Goal: Task Accomplishment & Management: Manage account settings

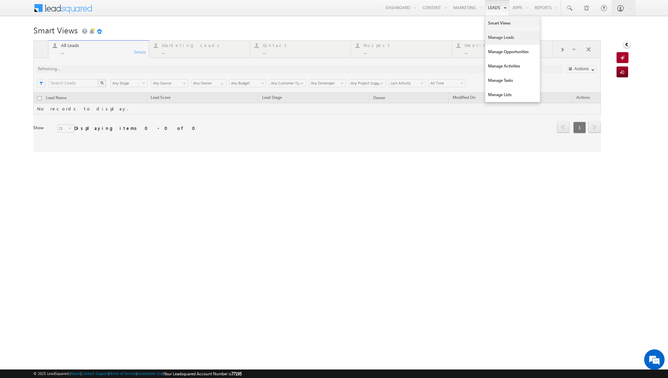
click at [505, 40] on link "Manage Leads" at bounding box center [512, 37] width 55 height 14
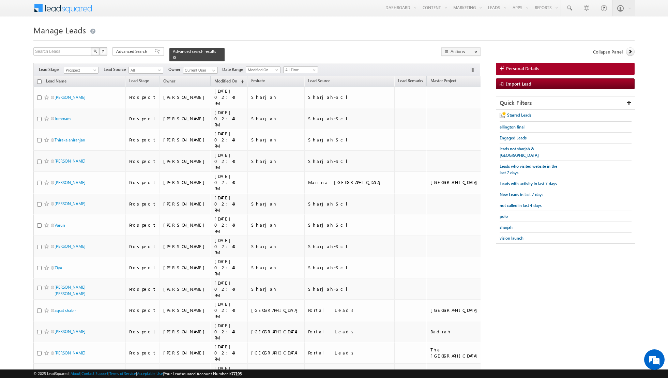
click at [173, 59] on link at bounding box center [174, 58] width 3 height 6
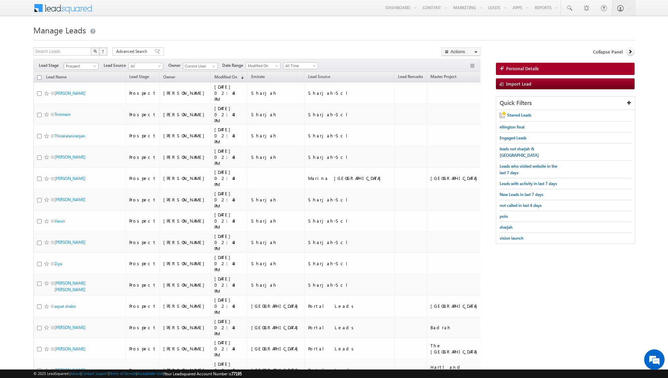
click at [88, 67] on span "Prospect" at bounding box center [80, 66] width 32 height 6
click at [81, 78] on link "Contact" at bounding box center [81, 79] width 34 height 6
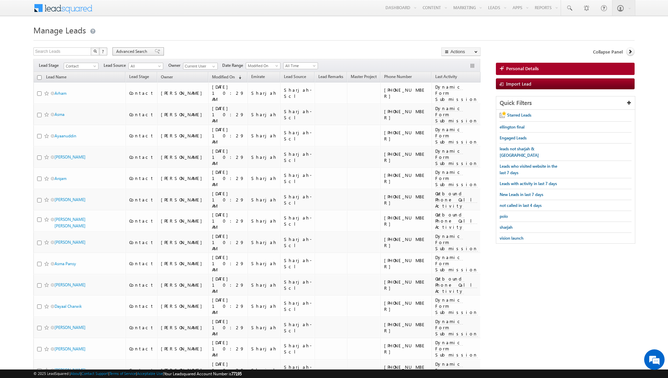
click at [155, 54] on span at bounding box center [157, 51] width 5 height 5
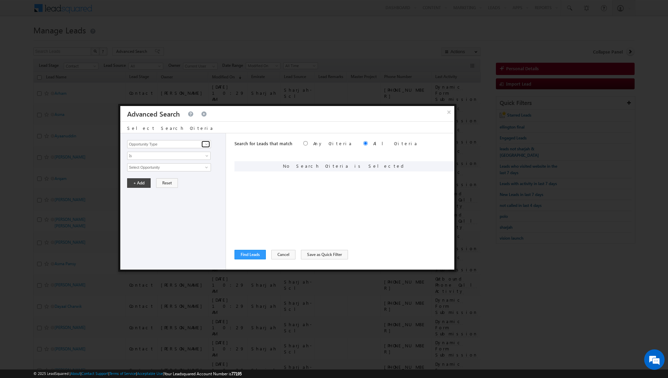
click at [205, 142] on span at bounding box center [206, 143] width 5 height 5
click at [182, 158] on link "Lead Source" at bounding box center [169, 158] width 84 height 8
type input "Lead Source"
click at [182, 166] on span "None Selected" at bounding box center [165, 167] width 77 height 7
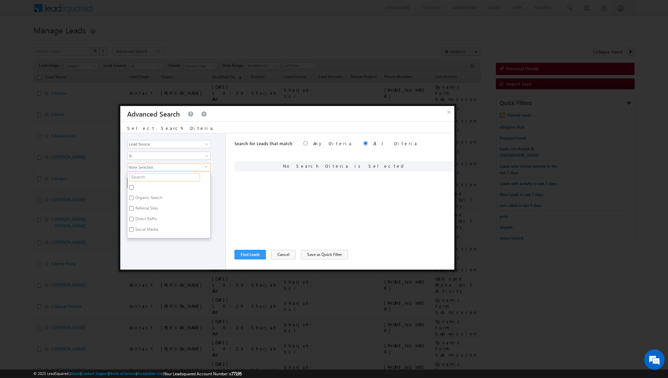
click at [166, 179] on input "text" at bounding box center [164, 177] width 71 height 8
type input "villa"
click at [148, 212] on label "La Tilia - [GEOGRAPHIC_DATA]" at bounding box center [161, 217] width 69 height 11
click at [134, 214] on input "La Tilia - [GEOGRAPHIC_DATA]" at bounding box center [131, 216] width 4 height 4
checkbox input "true"
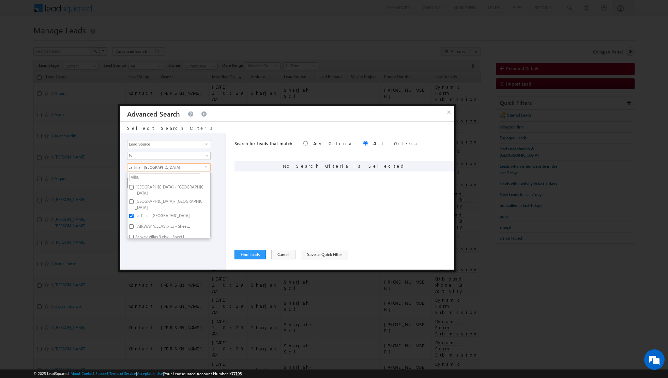
click at [142, 252] on div "Opportunity Type Lead Activity Task Sales Group Prospect Id Address 1 Address 2…" at bounding box center [173, 201] width 106 height 136
click at [134, 181] on button "+ Add" at bounding box center [139, 183] width 24 height 10
click at [253, 255] on button "Find Leads" at bounding box center [250, 255] width 31 height 10
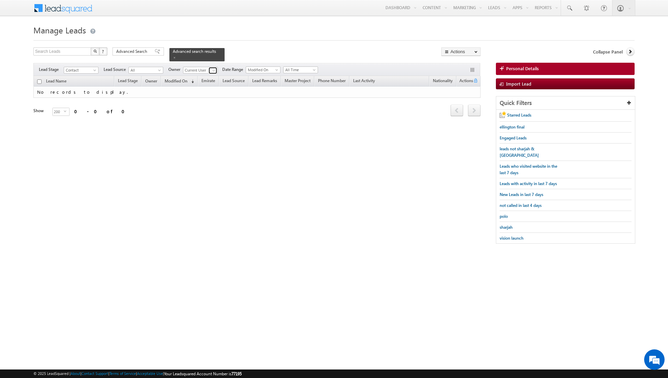
click at [214, 72] on span at bounding box center [213, 70] width 5 height 5
click at [207, 77] on link "Any" at bounding box center [217, 77] width 68 height 8
type input "Any"
click at [155, 52] on span at bounding box center [157, 51] width 5 height 5
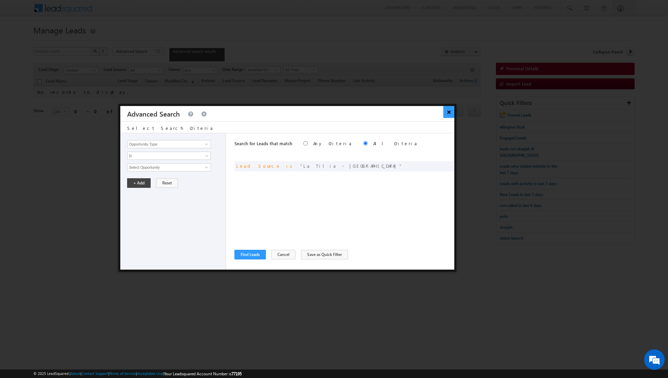
click at [447, 114] on button "×" at bounding box center [449, 112] width 11 height 12
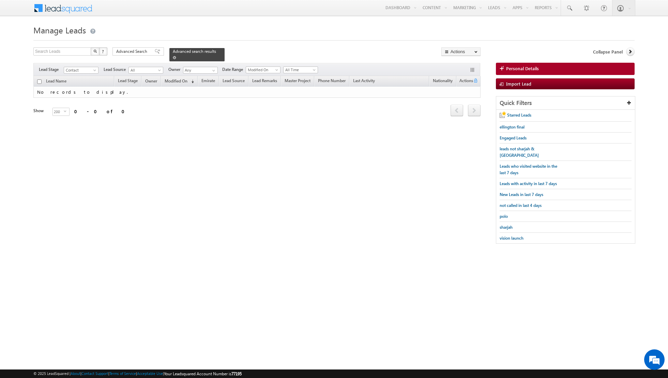
click at [173, 56] on span at bounding box center [174, 57] width 3 height 3
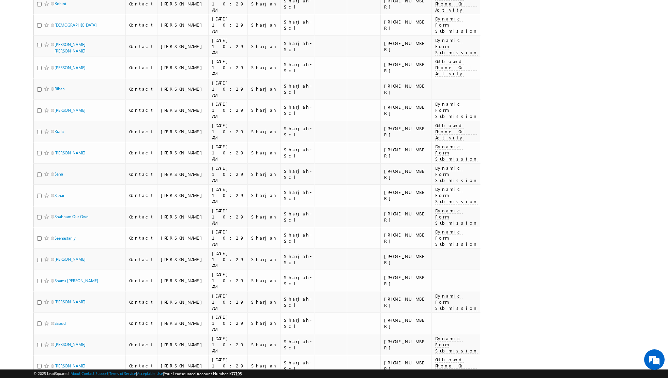
scroll to position [2891, 0]
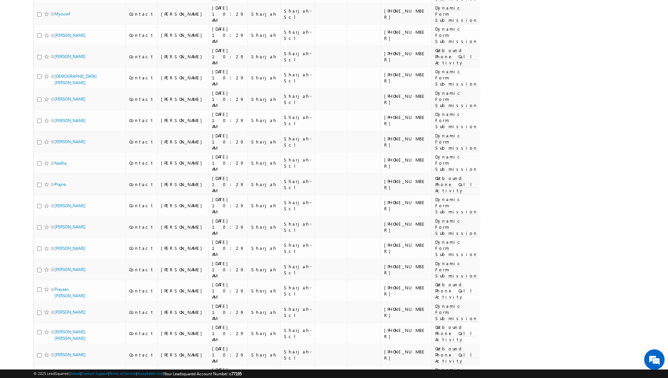
scroll to position [2885, 0]
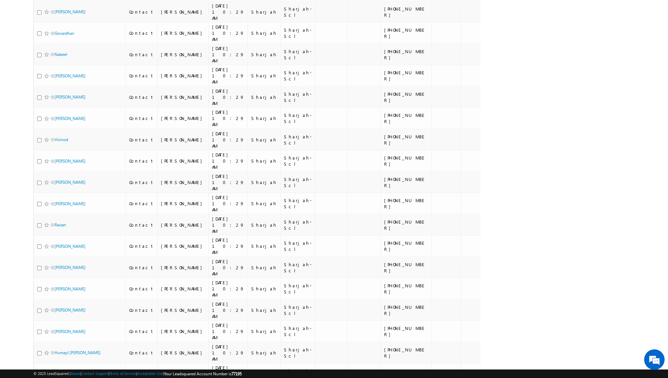
scroll to position [2837, 0]
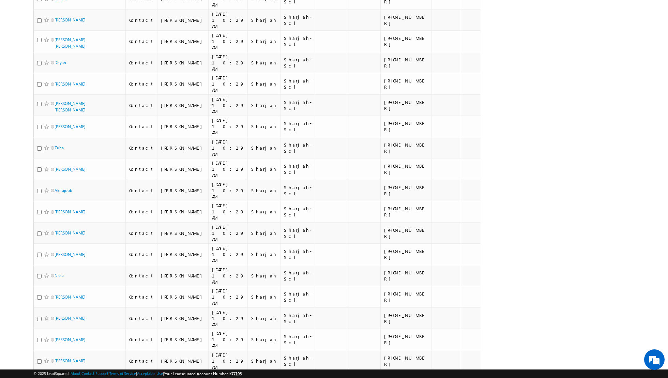
scroll to position [2842, 0]
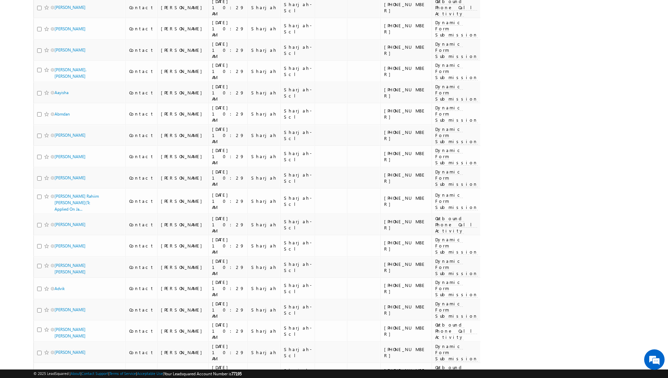
scroll to position [2892, 0]
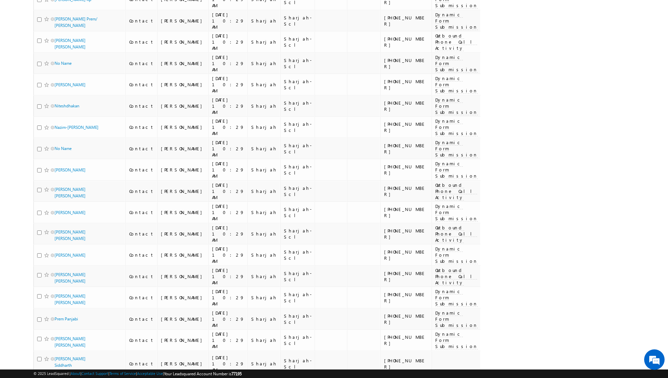
scroll to position [2945, 0]
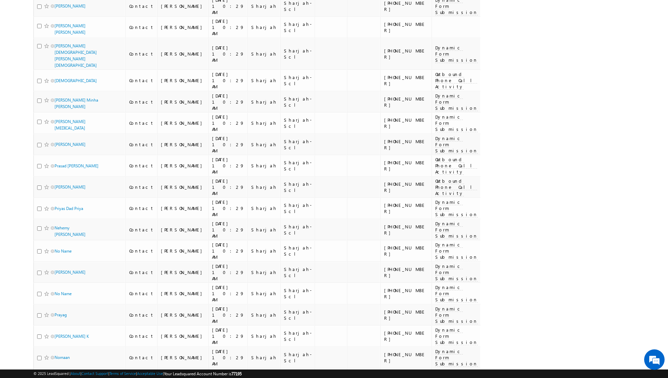
scroll to position [2901, 0]
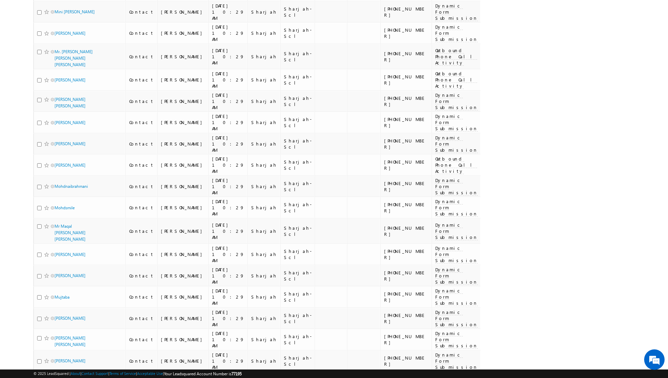
scroll to position [2930, 0]
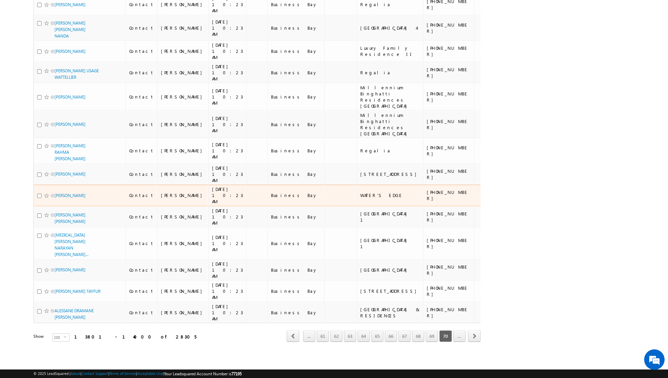
scroll to position [4729, 0]
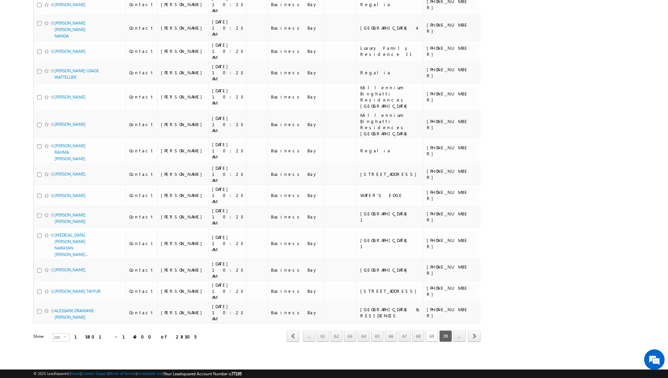
click at [433, 335] on link "69" at bounding box center [432, 336] width 12 height 12
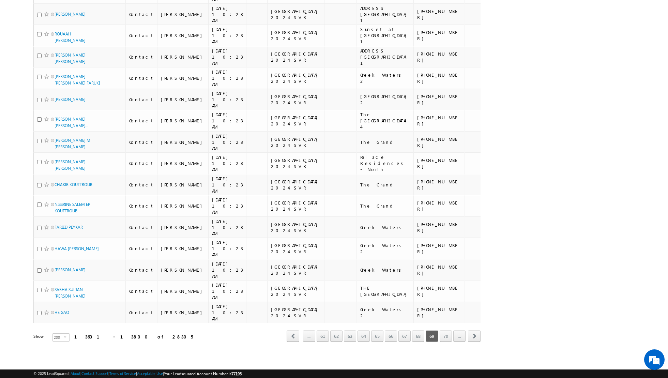
scroll to position [5272, 0]
click at [419, 339] on link "68" at bounding box center [418, 336] width 12 height 12
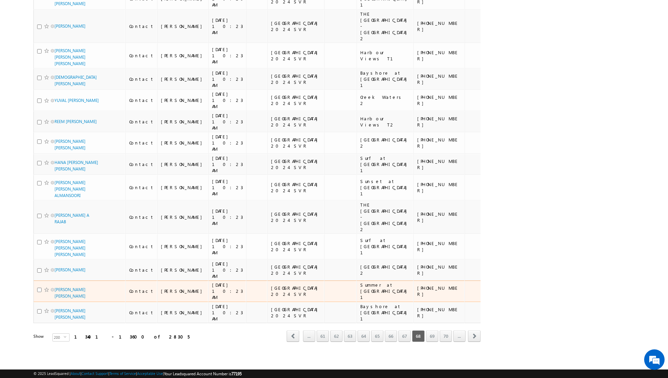
scroll to position [5293, 0]
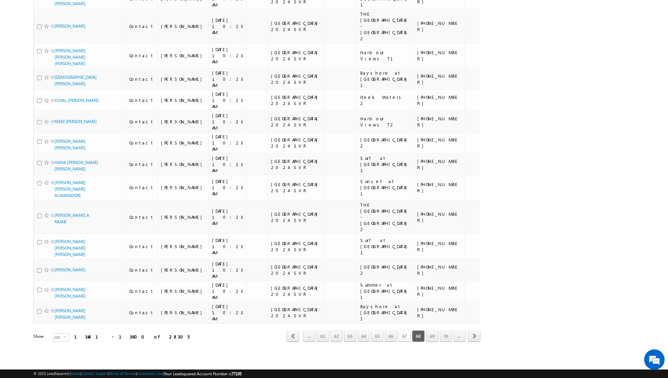
click at [407, 338] on link "67" at bounding box center [405, 336] width 12 height 12
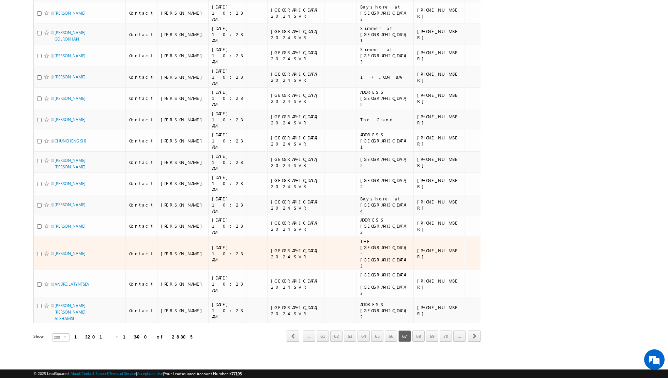
scroll to position [5318, 0]
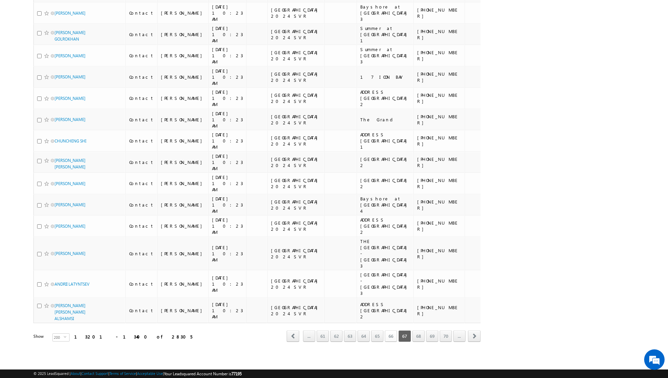
click at [392, 337] on link "66" at bounding box center [391, 336] width 12 height 12
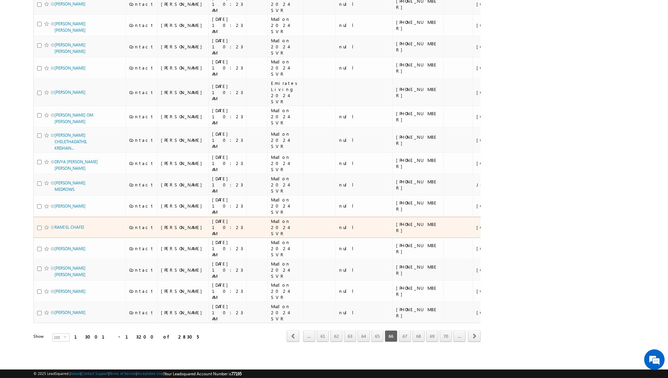
scroll to position [3925, 0]
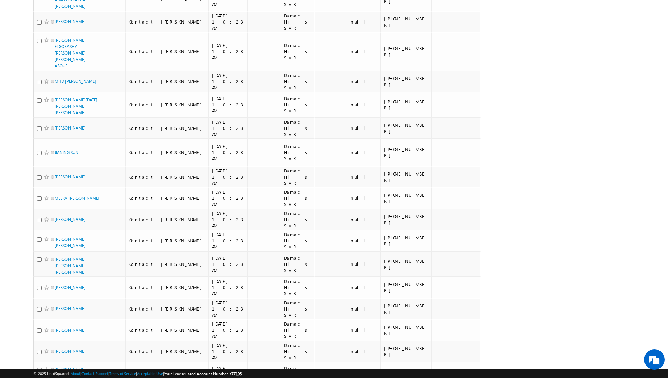
scroll to position [3187, 0]
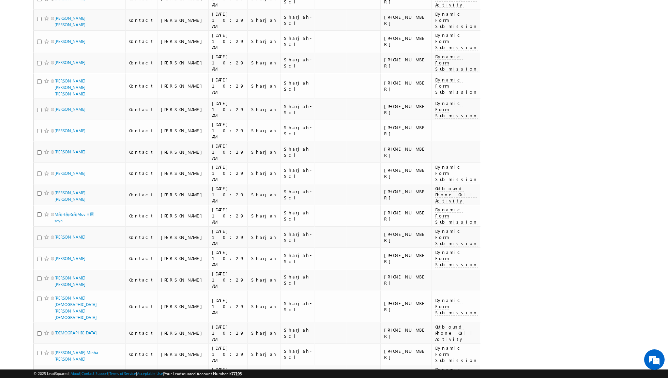
scroll to position [2890, 0]
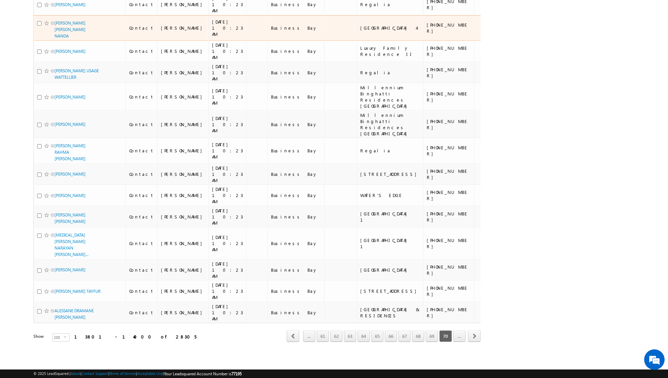
scroll to position [4729, 0]
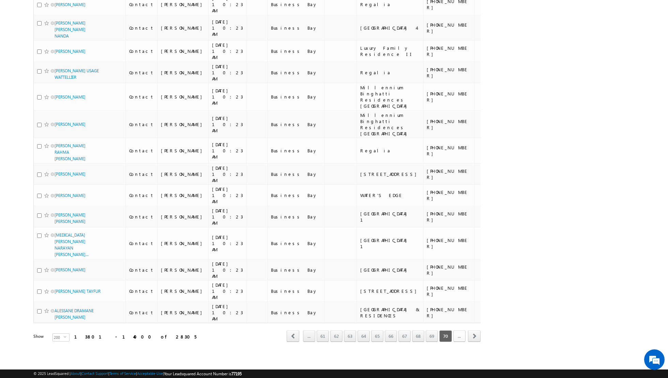
click at [459, 335] on link "..." at bounding box center [459, 336] width 12 height 12
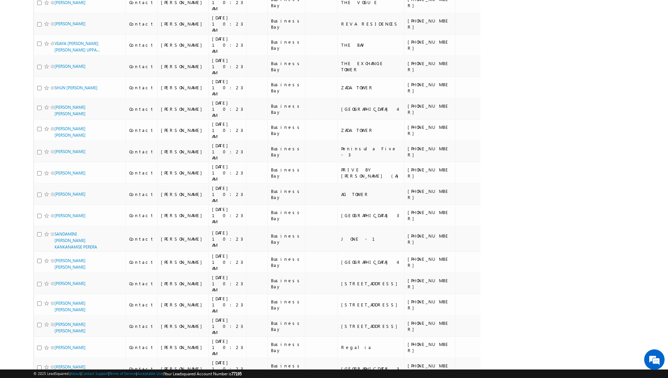
scroll to position [0, 0]
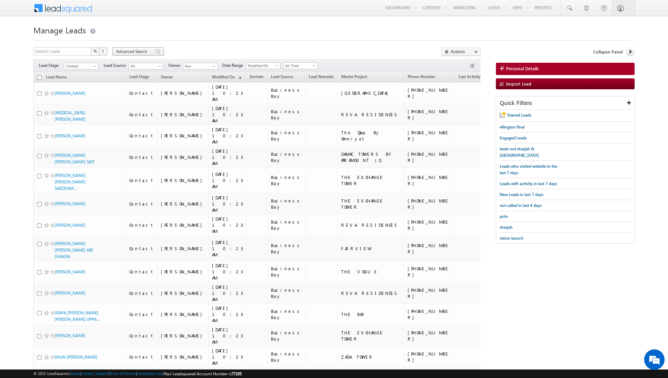
click at [155, 52] on span at bounding box center [157, 51] width 5 height 5
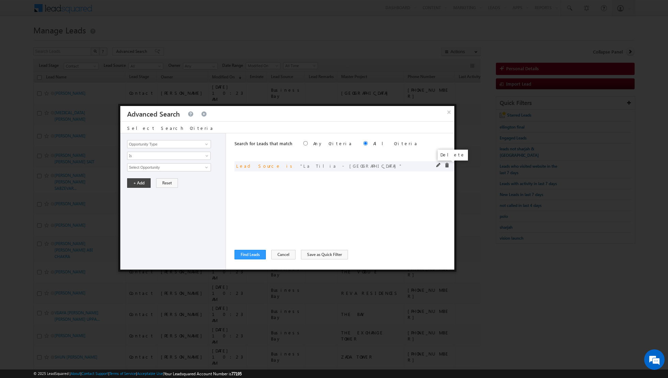
click at [447, 165] on span at bounding box center [447, 165] width 5 height 5
click at [206, 146] on span at bounding box center [206, 143] width 5 height 5
click at [183, 160] on link "Lead Source" at bounding box center [169, 158] width 84 height 8
type input "Lead Source"
click at [205, 165] on span "select" at bounding box center [207, 166] width 5 height 3
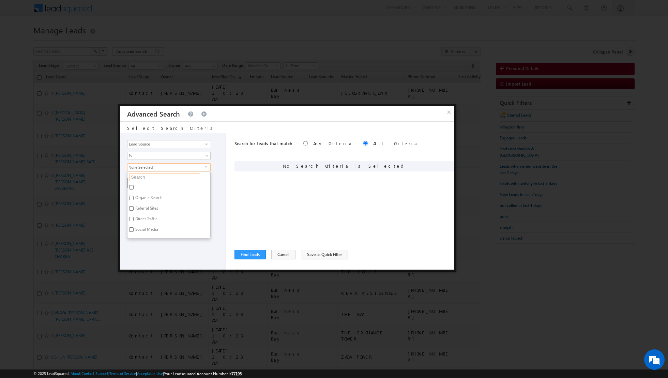
click at [184, 174] on input "text" at bounding box center [164, 177] width 71 height 8
type input "[GEOGRAPHIC_DATA]"
click at [132, 187] on input "[GEOGRAPHIC_DATA]" at bounding box center [131, 187] width 4 height 4
checkbox input "true"
click at [130, 197] on input "[GEOGRAPHIC_DATA]" at bounding box center [131, 198] width 4 height 4
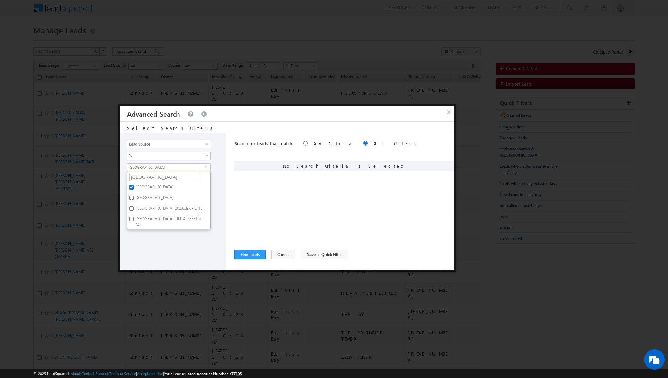
checkbox input "true"
click at [131, 209] on input "[GEOGRAPHIC_DATA] 2023.xlsx - DHE" at bounding box center [131, 208] width 4 height 4
checkbox input "true"
click at [131, 217] on input "[GEOGRAPHIC_DATA] TILL AUGEST 2024" at bounding box center [131, 219] width 4 height 4
checkbox input "true"
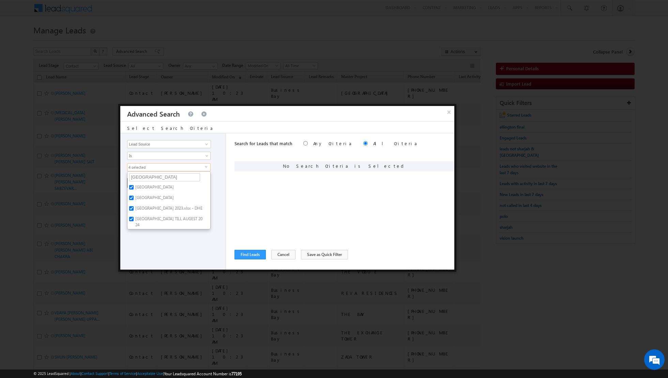
click at [153, 240] on div "Opportunity Type Lead Activity Task Sales Group Prospect Id Address 1 Address 2…" at bounding box center [173, 201] width 106 height 136
click at [135, 181] on button "+ Add" at bounding box center [139, 183] width 24 height 10
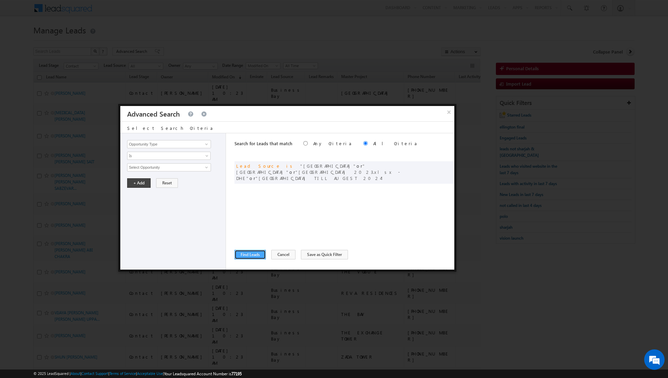
click at [254, 254] on button "Find Leads" at bounding box center [250, 255] width 31 height 10
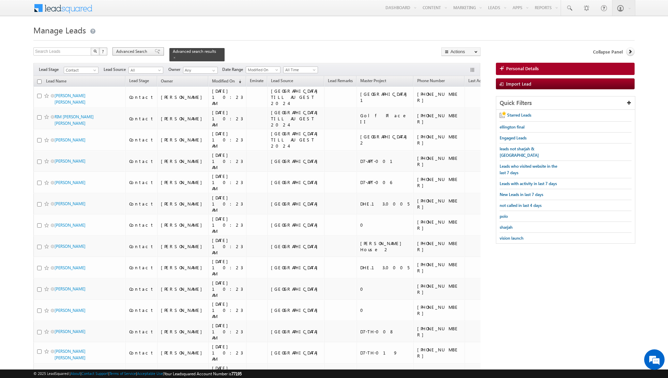
click at [147, 51] on span "Advanced Search" at bounding box center [132, 51] width 33 height 6
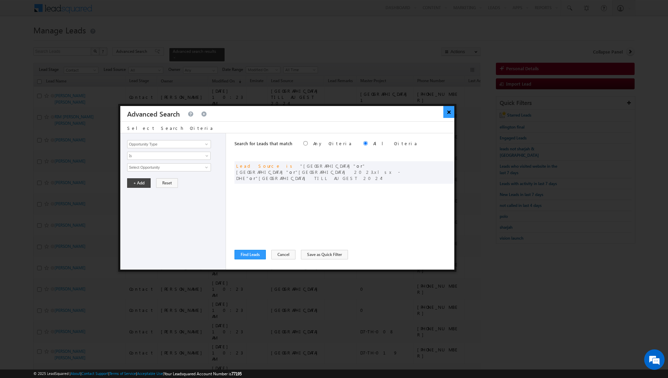
click at [448, 116] on button "×" at bounding box center [449, 112] width 11 height 12
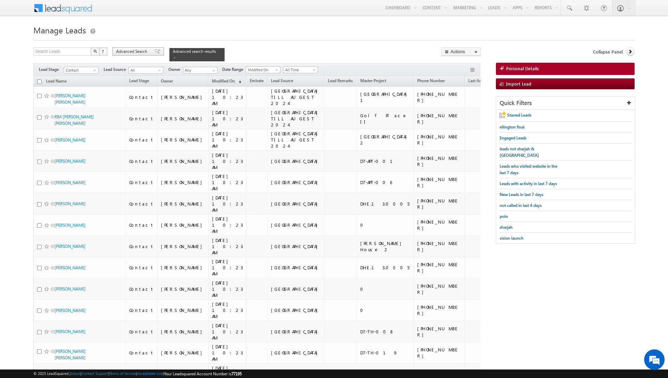
click at [153, 54] on div "Advanced Search" at bounding box center [137, 51] width 51 height 8
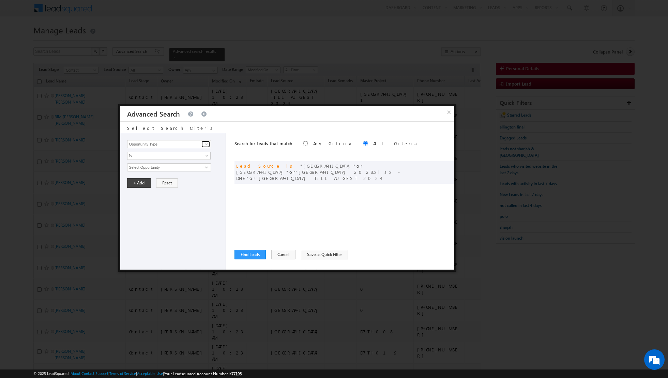
click at [207, 146] on span at bounding box center [206, 143] width 5 height 5
click at [161, 165] on link "Last Activity Date" at bounding box center [169, 165] width 84 height 8
type input "Last Activity Date"
click at [174, 165] on span "All Time" at bounding box center [164, 167] width 74 height 6
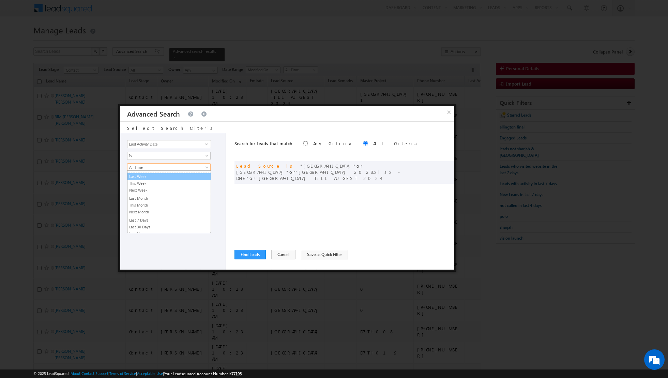
scroll to position [42, 0]
click at [143, 224] on link "Last N" at bounding box center [168, 226] width 83 height 6
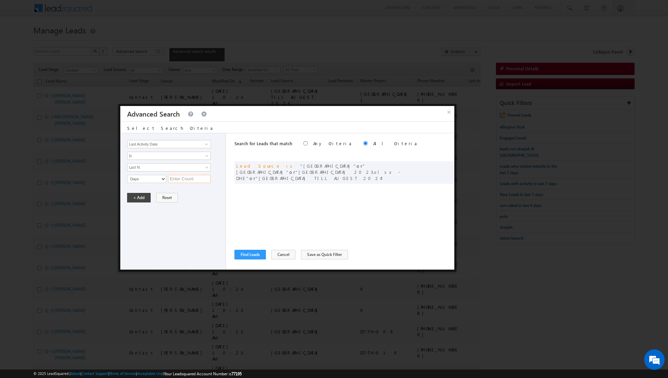
click at [181, 179] on input "text" at bounding box center [189, 179] width 43 height 8
type input "3"
click at [141, 198] on button "+ Add" at bounding box center [139, 198] width 24 height 10
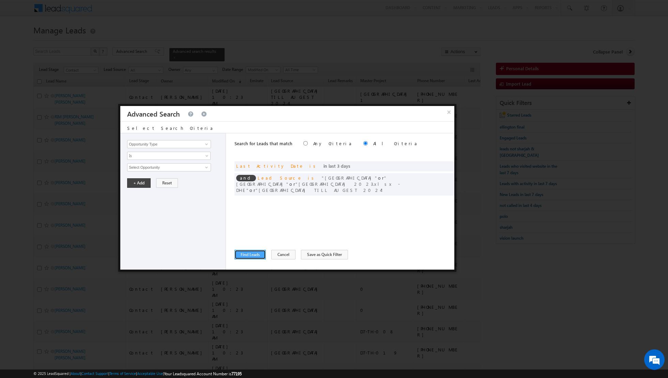
click at [247, 255] on button "Find Leads" at bounding box center [250, 255] width 31 height 10
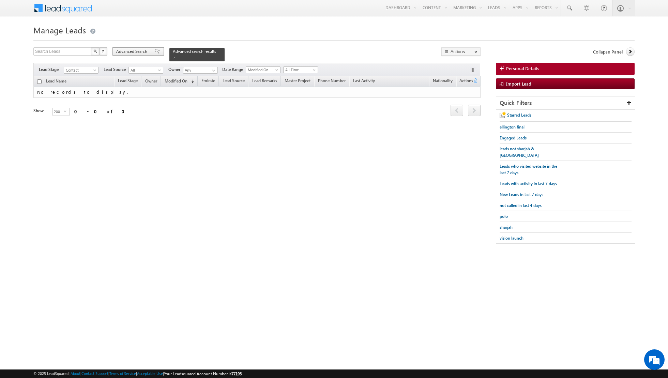
click at [155, 52] on span at bounding box center [157, 51] width 5 height 5
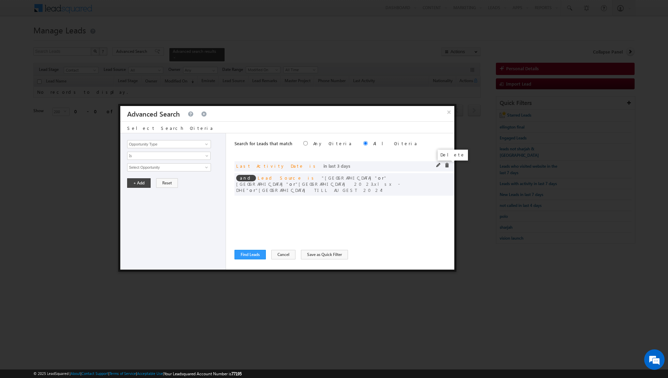
click at [446, 163] on span at bounding box center [447, 165] width 5 height 5
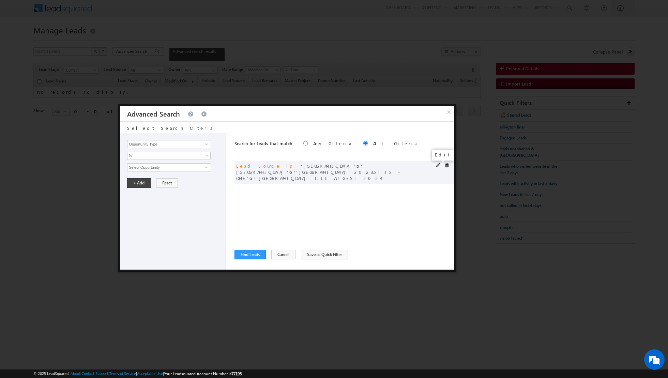
click at [439, 163] on span at bounding box center [438, 165] width 5 height 5
click at [447, 164] on span at bounding box center [447, 165] width 5 height 5
click at [206, 164] on span "select" at bounding box center [207, 170] width 5 height 12
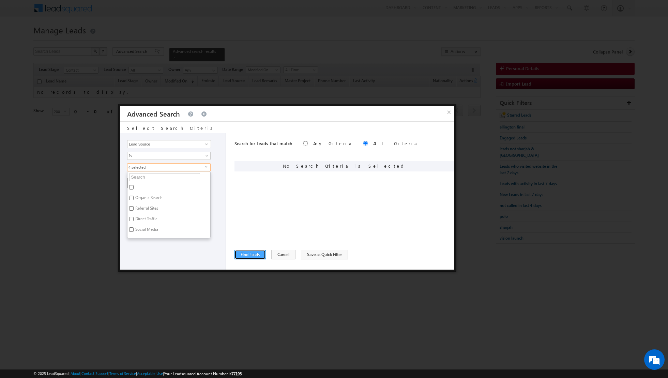
click at [243, 256] on button "Find Leads" at bounding box center [250, 255] width 31 height 10
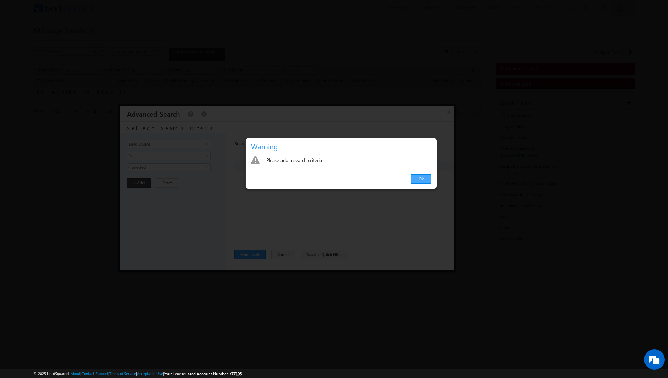
click at [424, 181] on link "Ok" at bounding box center [421, 179] width 21 height 10
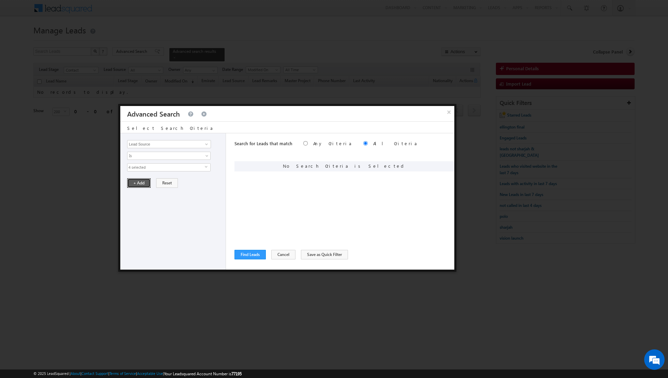
click at [135, 179] on button "+ Add" at bounding box center [139, 183] width 24 height 10
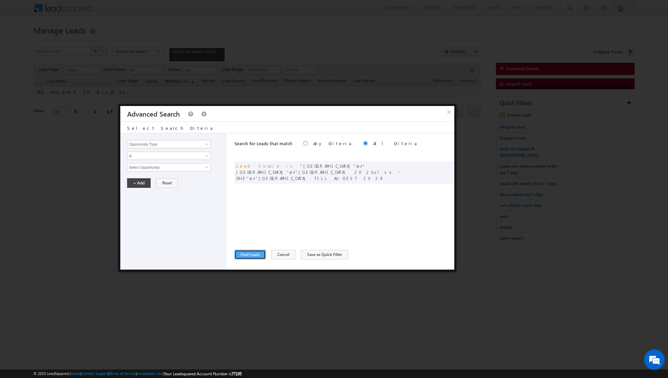
click at [250, 255] on button "Find Leads" at bounding box center [250, 255] width 31 height 10
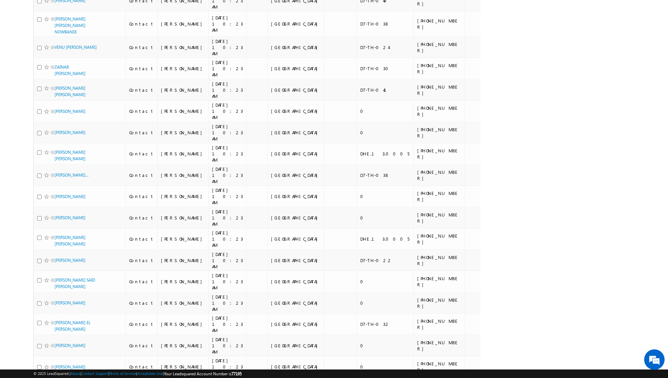
scroll to position [3333, 0]
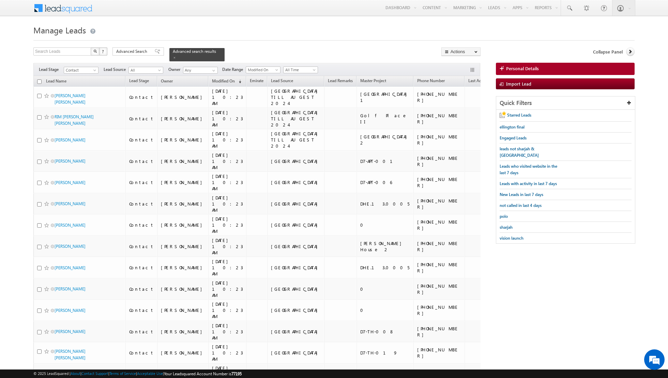
click at [39, 79] on input "checkbox" at bounding box center [39, 81] width 4 height 4
checkbox input "true"
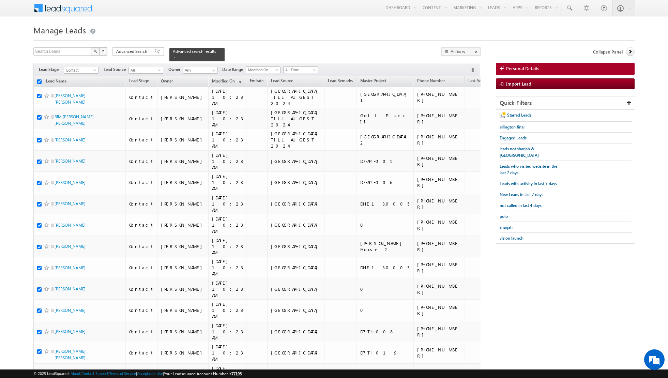
checkbox input "true"
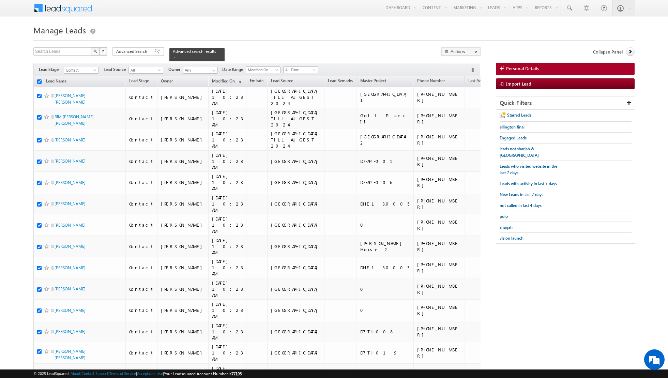
checkbox input "true"
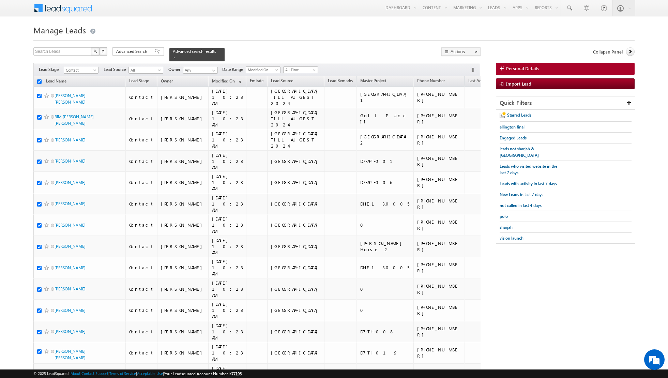
checkbox input "true"
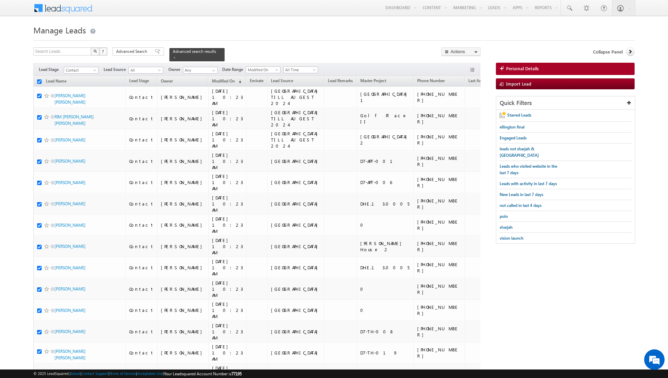
checkbox input "true"
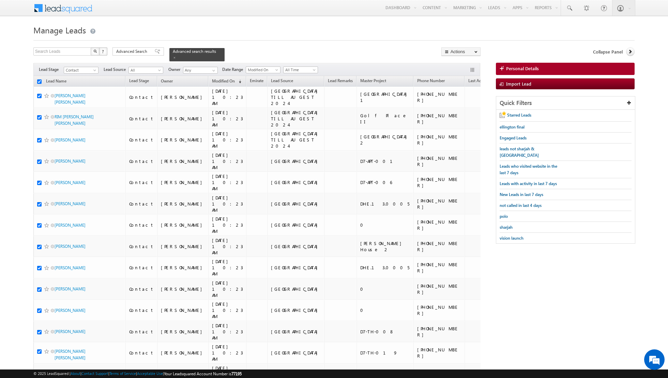
checkbox input "true"
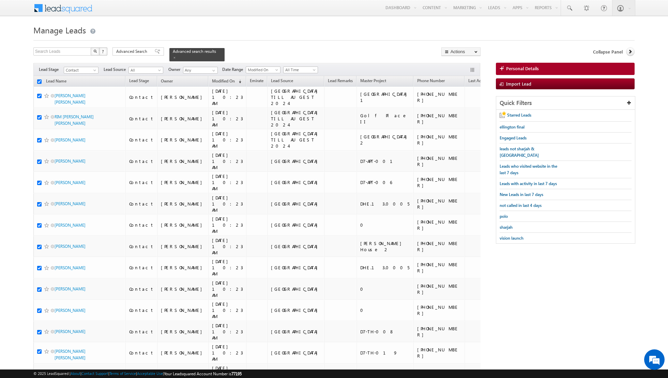
checkbox input "true"
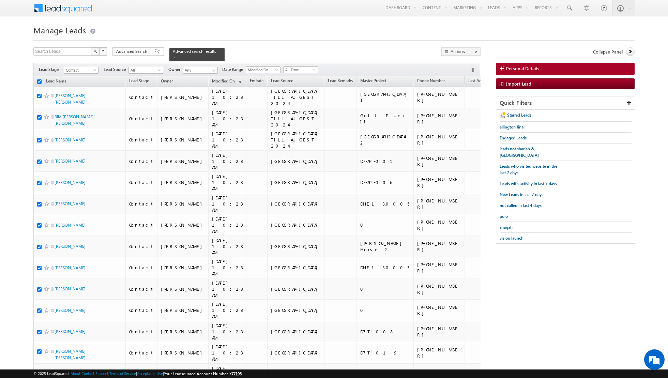
checkbox input "true"
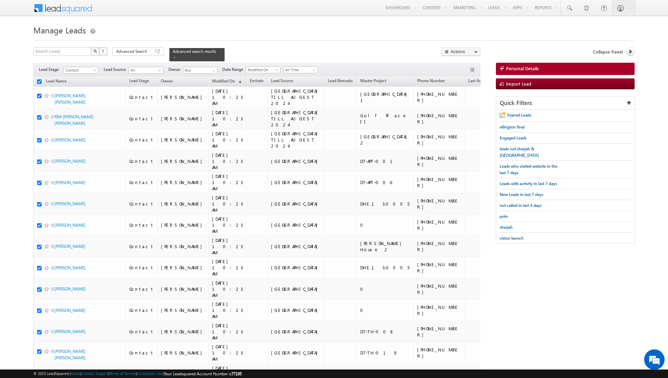
checkbox input "true"
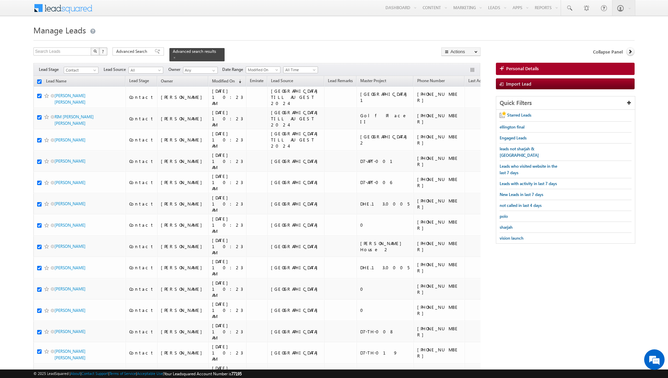
checkbox input "true"
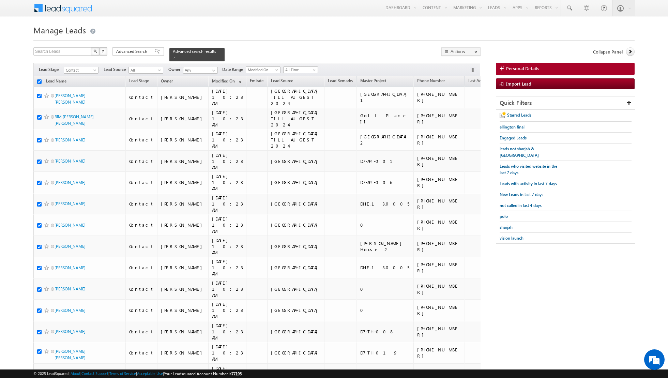
checkbox input "true"
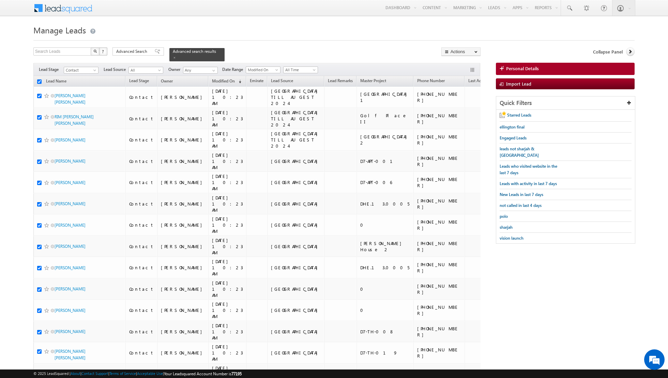
checkbox input "true"
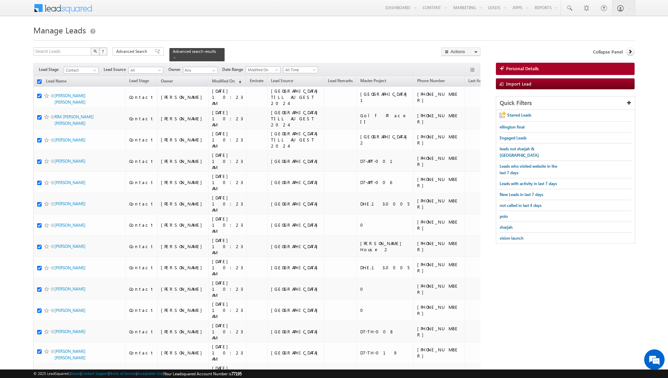
checkbox input "true"
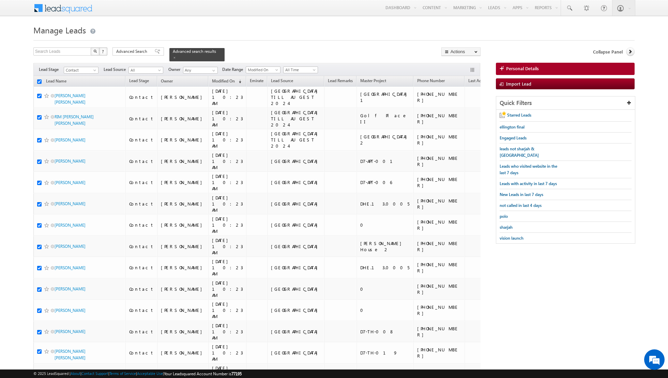
checkbox input "true"
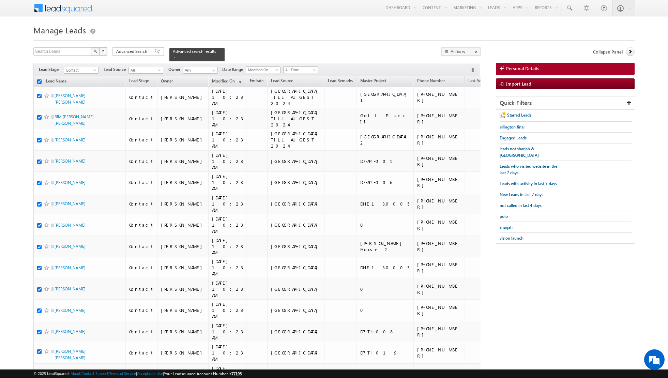
checkbox input "true"
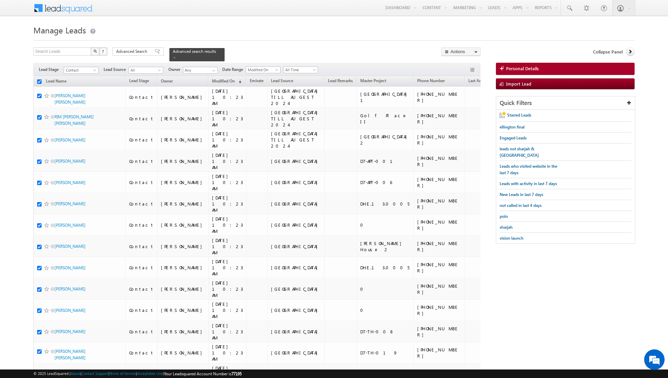
checkbox input "true"
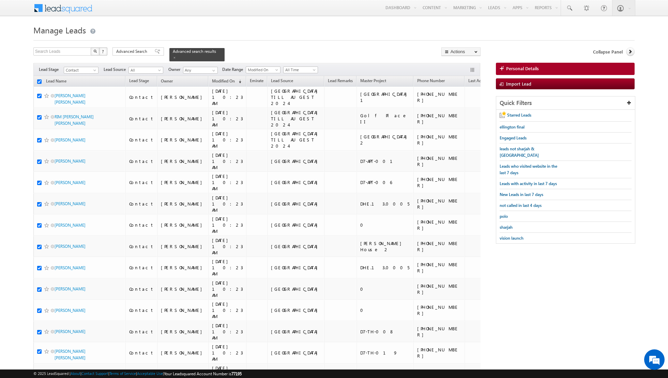
checkbox input "true"
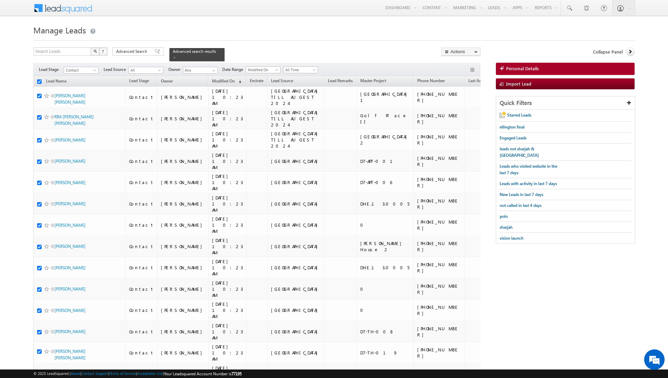
checkbox input "true"
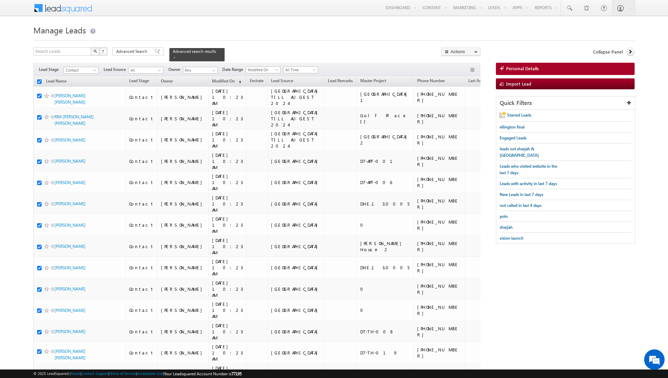
checkbox input "true"
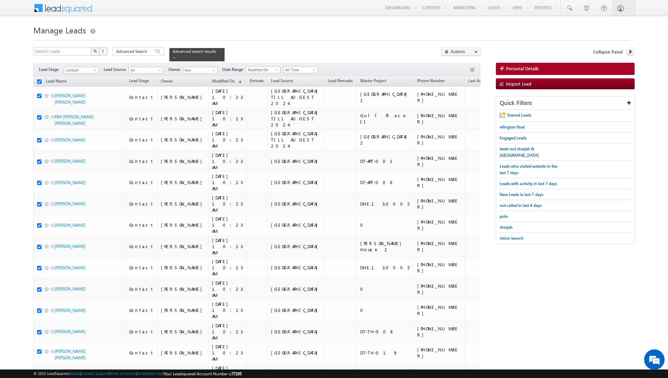
checkbox input "true"
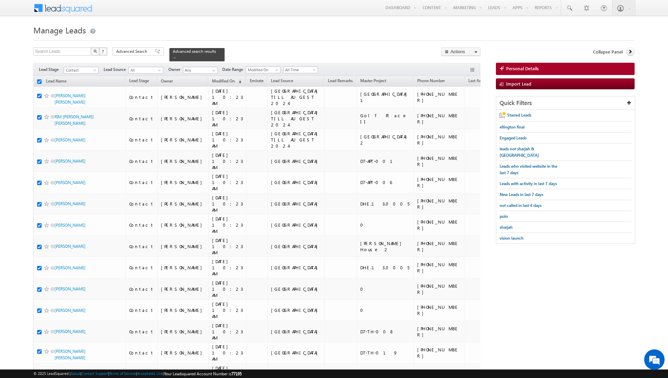
checkbox input "true"
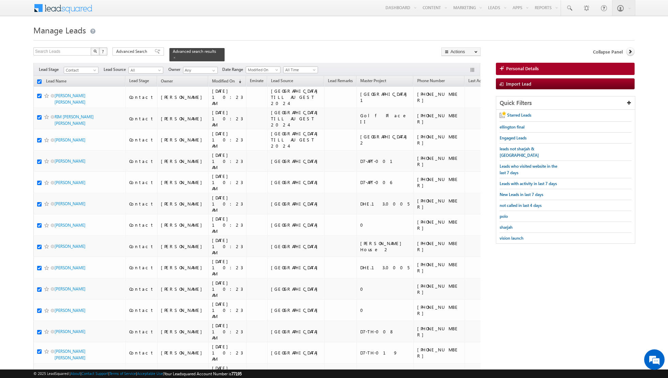
checkbox input "true"
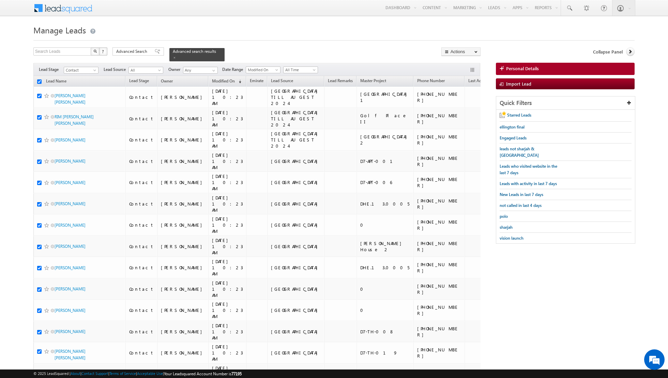
checkbox input "true"
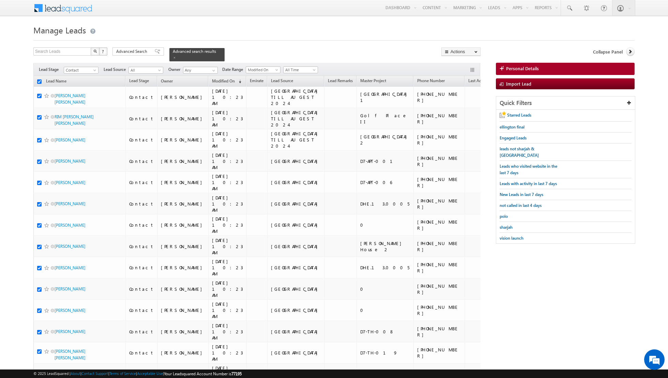
checkbox input "true"
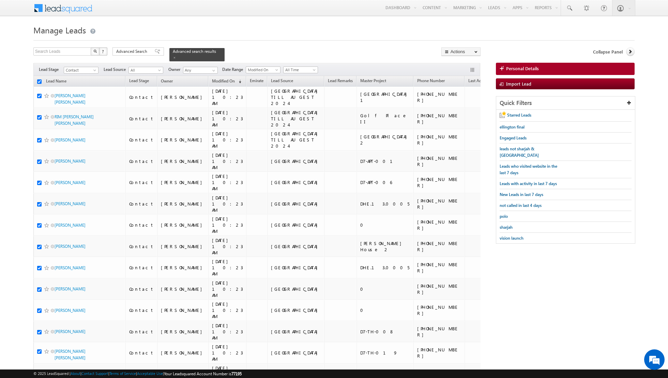
checkbox input "true"
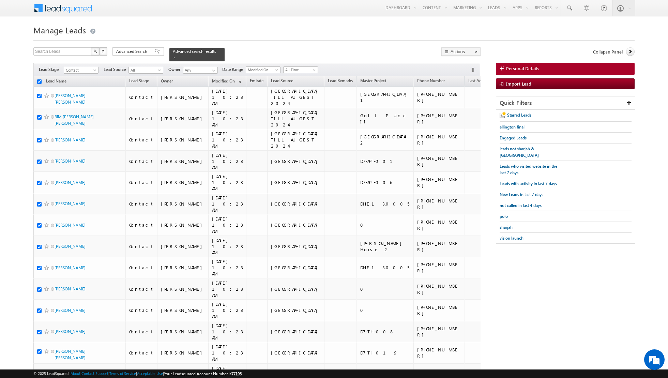
checkbox input "true"
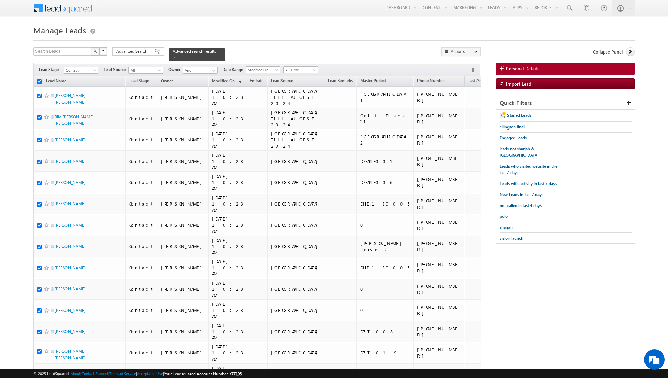
checkbox input "true"
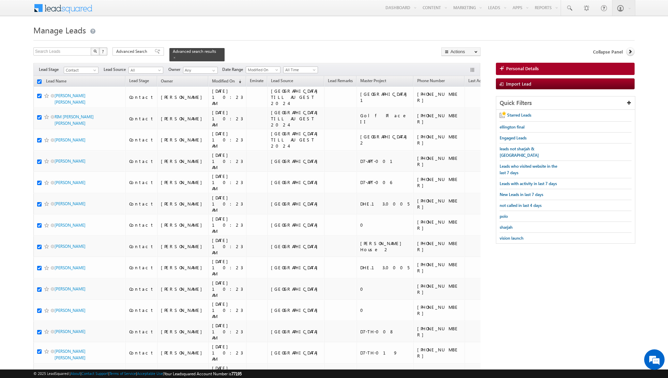
checkbox input "true"
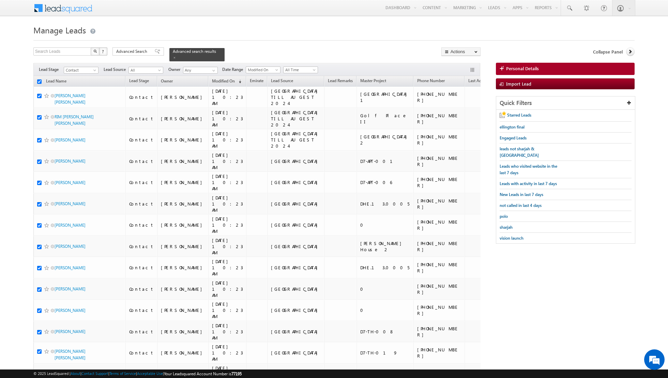
checkbox input "true"
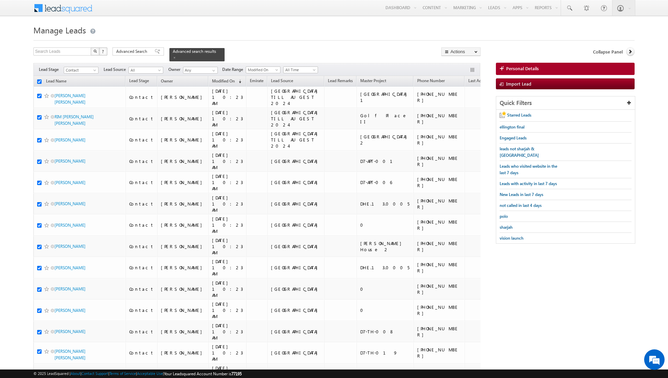
checkbox input "true"
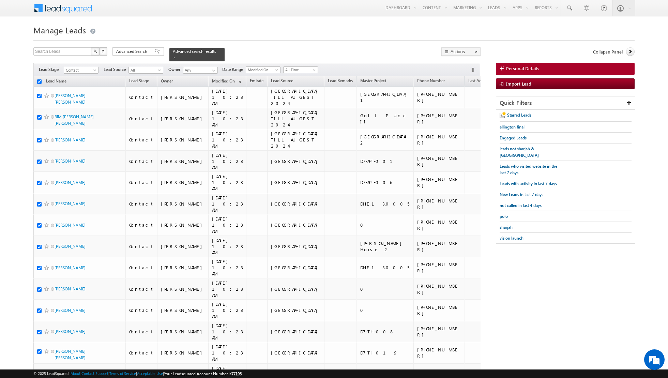
checkbox input "true"
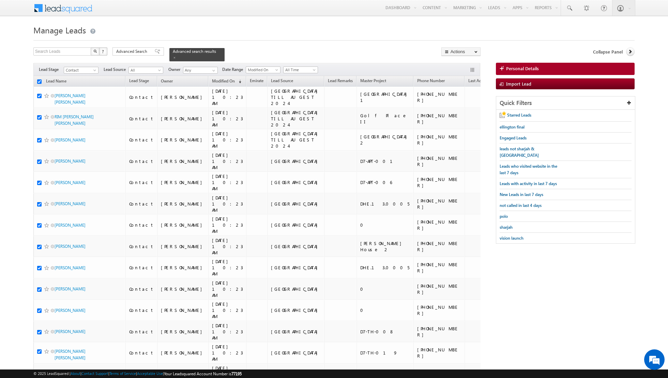
checkbox input "true"
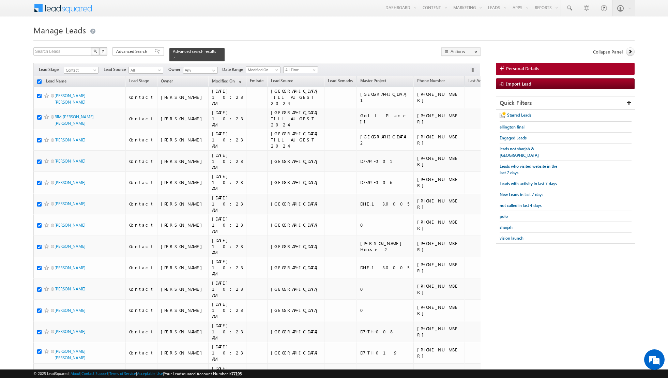
checkbox input "true"
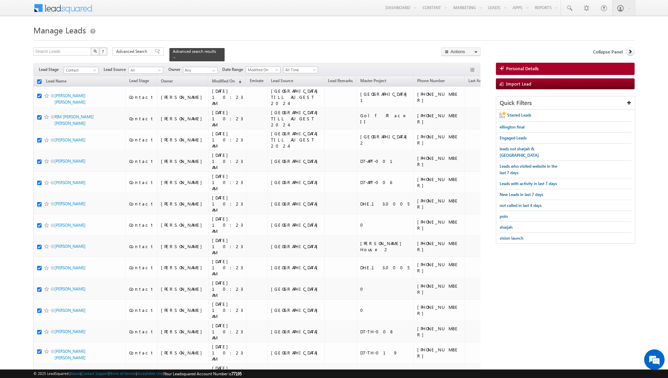
checkbox input "true"
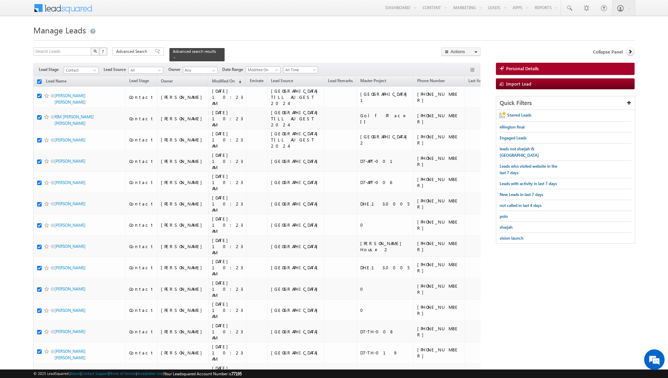
checkbox input "true"
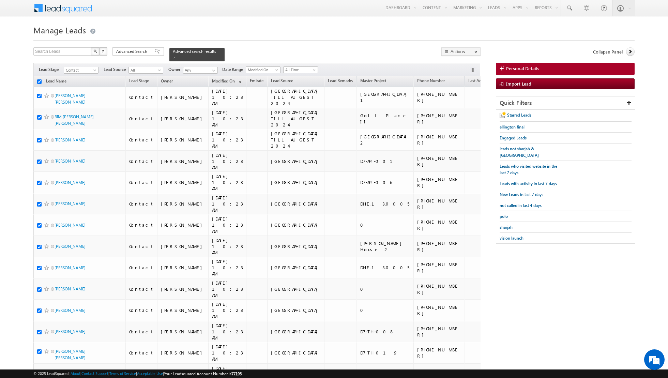
checkbox input "true"
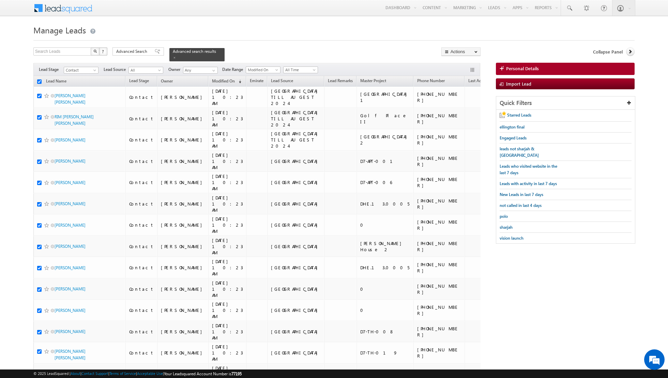
checkbox input "true"
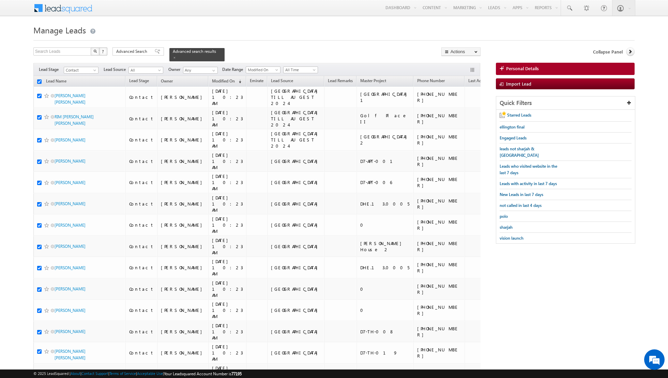
checkbox input "true"
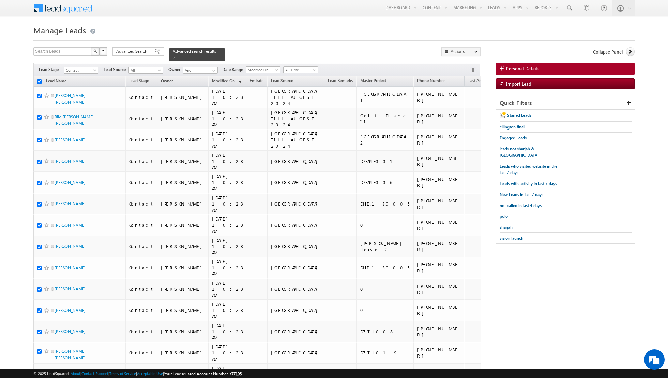
checkbox input "true"
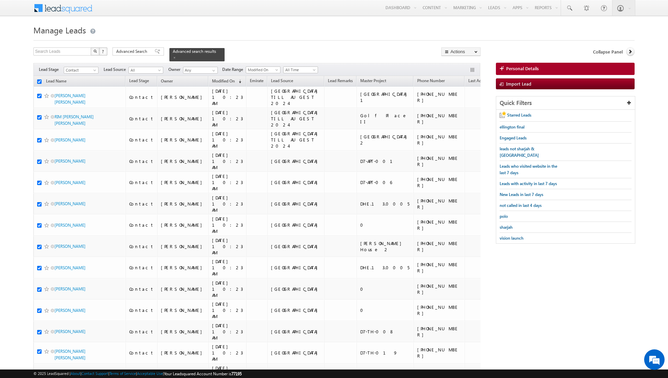
checkbox input "true"
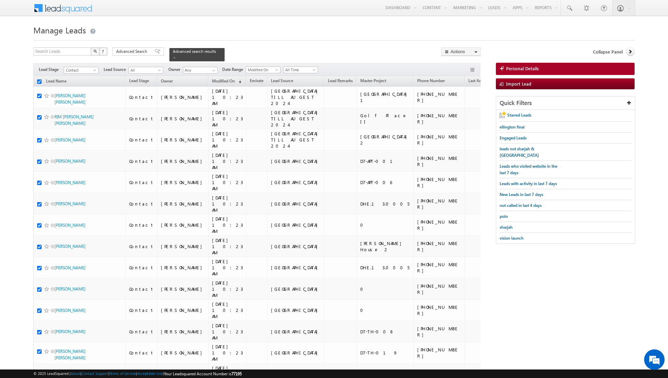
checkbox input "true"
click at [462, 111] on link "Change Owner" at bounding box center [461, 110] width 39 height 8
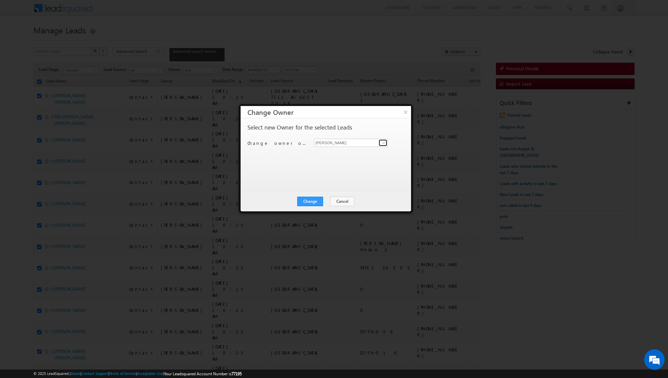
click at [384, 142] on span at bounding box center [383, 142] width 5 height 5
click at [330, 151] on link "Shiva Sisodia shiva.sisodia@indglobal.ae" at bounding box center [351, 153] width 74 height 13
click at [308, 204] on button "Change" at bounding box center [310, 202] width 26 height 10
click at [325, 202] on button "Close" at bounding box center [327, 202] width 22 height 10
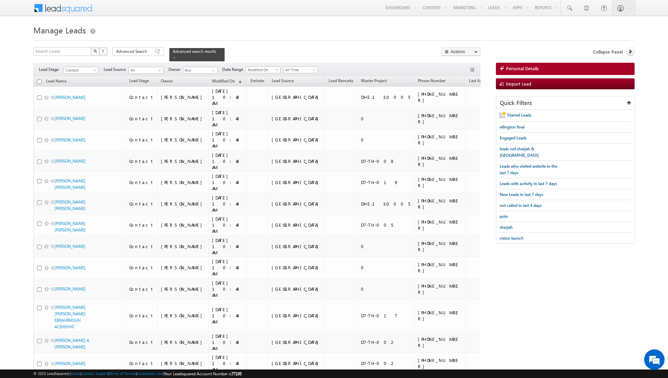
click at [40, 80] on input "checkbox" at bounding box center [39, 81] width 4 height 4
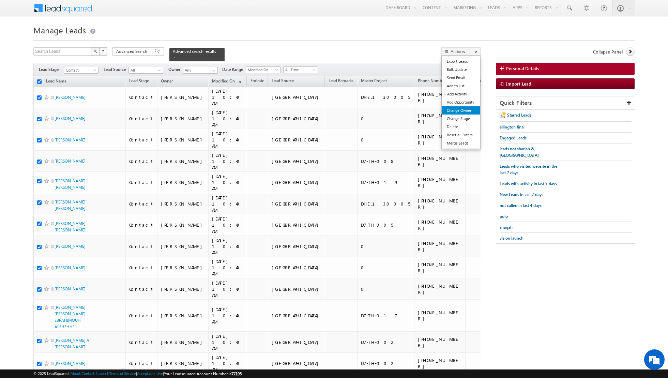
click at [456, 113] on link "Change Owner" at bounding box center [461, 110] width 39 height 8
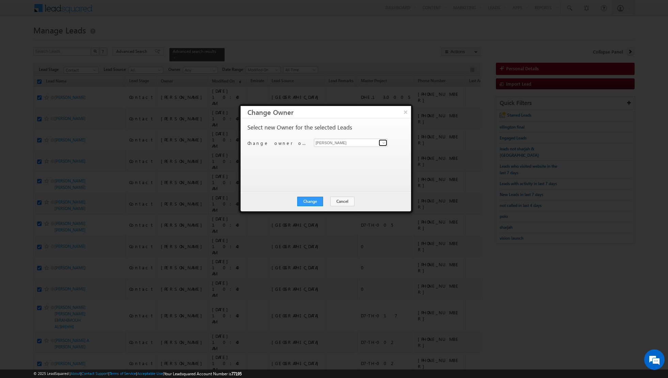
click at [385, 141] on span at bounding box center [383, 142] width 5 height 5
click at [341, 154] on span "[EMAIL_ADDRESS][PERSON_NAME][DOMAIN_NAME]" at bounding box center [347, 155] width 61 height 5
click at [310, 200] on button "Change" at bounding box center [310, 202] width 26 height 10
click at [326, 199] on button "Close" at bounding box center [327, 202] width 22 height 10
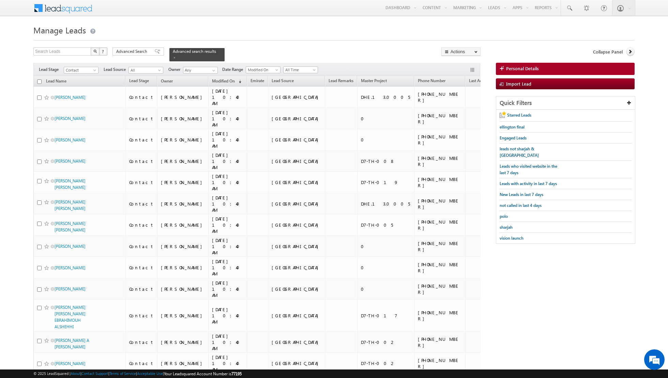
click at [39, 82] on input "checkbox" at bounding box center [39, 81] width 4 height 4
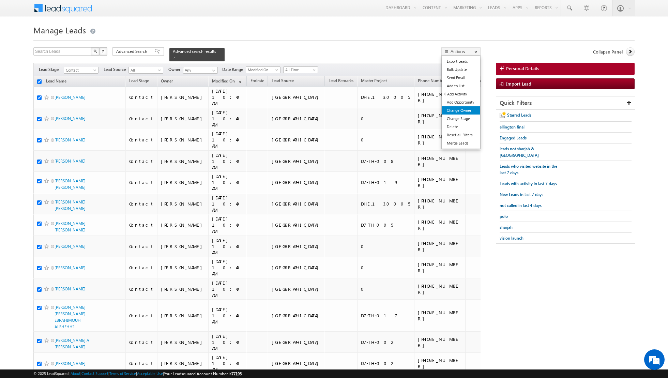
click at [461, 109] on link "Change Owner" at bounding box center [461, 110] width 39 height 8
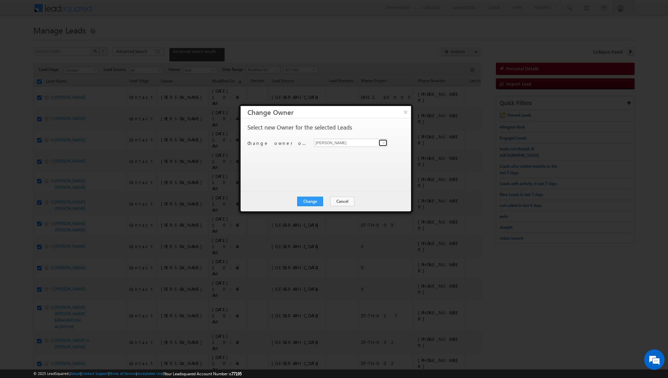
click at [383, 143] on span at bounding box center [383, 142] width 5 height 5
click at [352, 151] on link "Shiva Sisodia shiva.sisodia@indglobal.ae" at bounding box center [351, 153] width 74 height 13
click at [311, 199] on button "Change" at bounding box center [310, 202] width 26 height 10
click at [325, 200] on button "Close" at bounding box center [327, 202] width 22 height 10
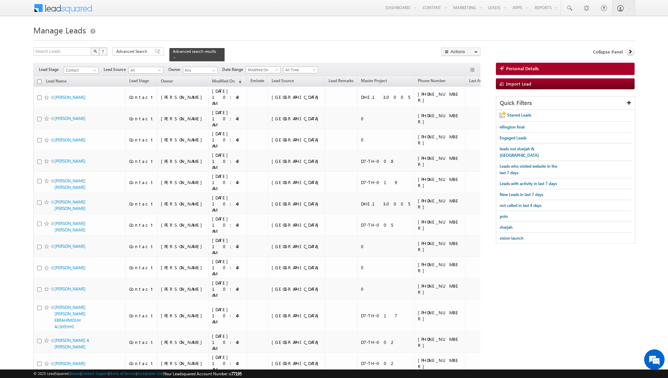
click at [38, 81] on input "checkbox" at bounding box center [39, 81] width 4 height 4
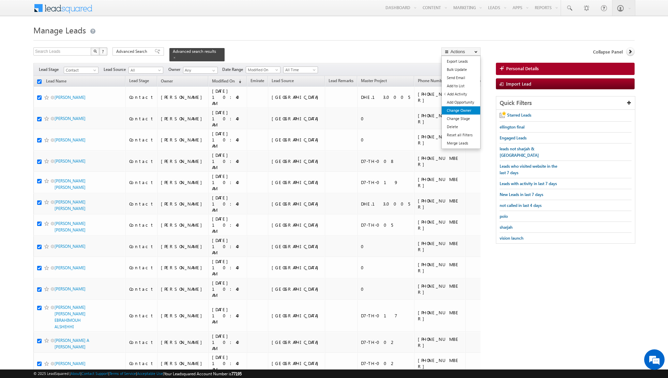
click at [459, 110] on link "Change Owner" at bounding box center [461, 110] width 39 height 8
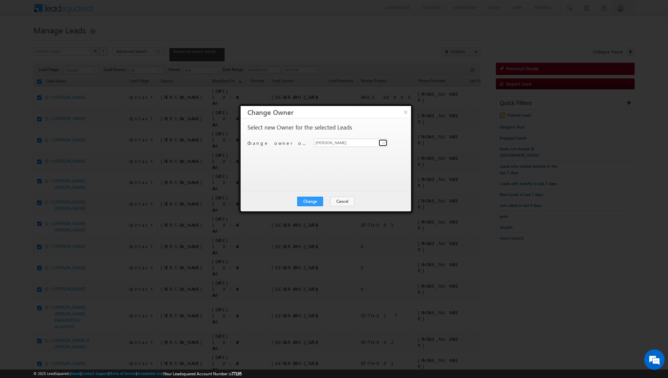
click at [380, 142] on link at bounding box center [383, 142] width 9 height 7
click at [347, 154] on span "[EMAIL_ADDRESS][PERSON_NAME][DOMAIN_NAME]" at bounding box center [347, 155] width 61 height 5
click at [309, 201] on button "Change" at bounding box center [310, 202] width 26 height 10
click at [325, 200] on button "Close" at bounding box center [327, 202] width 22 height 10
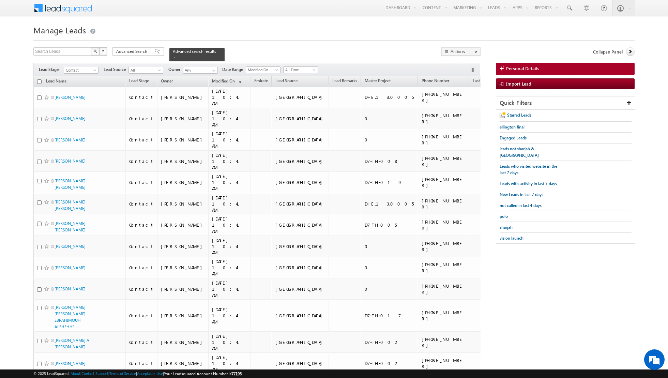
click at [38, 82] on input "checkbox" at bounding box center [39, 81] width 4 height 4
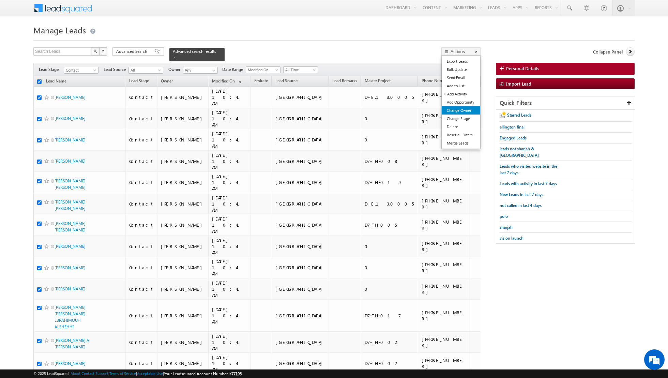
click at [458, 109] on link "Change Owner" at bounding box center [461, 110] width 39 height 8
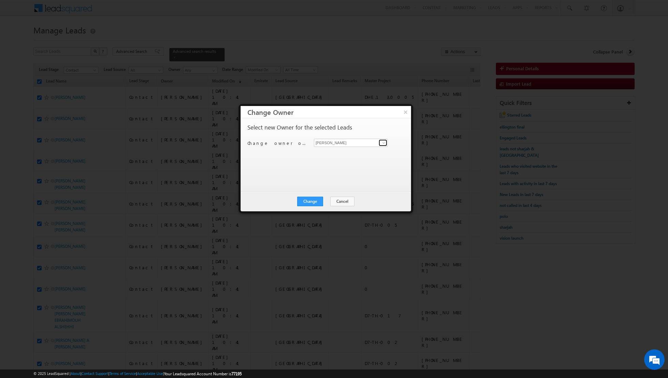
click at [384, 142] on span at bounding box center [383, 142] width 5 height 5
click at [360, 151] on link "Shiva Sisodia shiva.sisodia@indglobal.ae" at bounding box center [351, 153] width 74 height 13
click at [310, 202] on button "Change" at bounding box center [310, 202] width 26 height 10
click at [326, 201] on button "Close" at bounding box center [327, 202] width 22 height 10
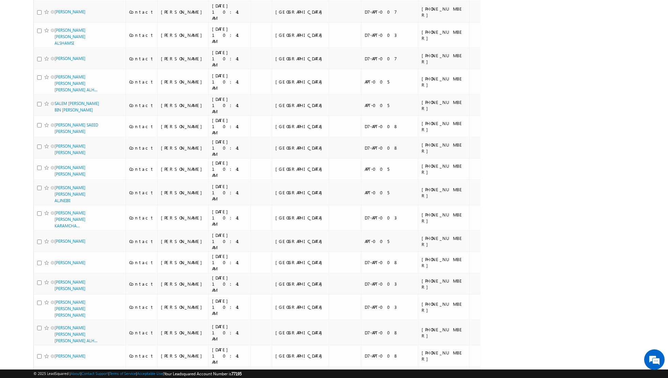
scroll to position [3333, 0]
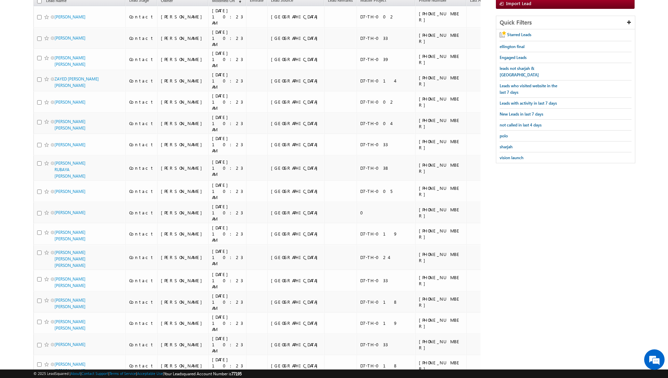
scroll to position [0, 0]
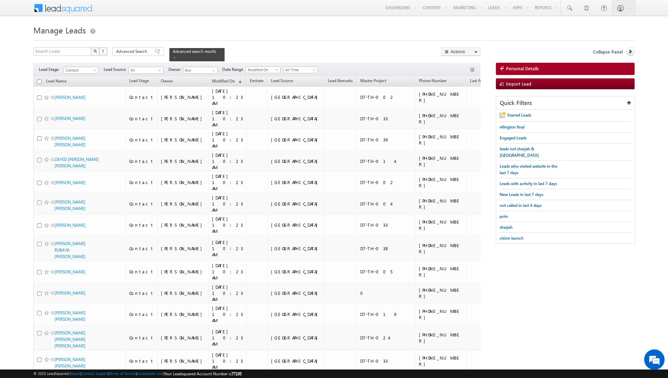
click at [39, 82] on input "checkbox" at bounding box center [39, 81] width 4 height 4
click at [211, 69] on span at bounding box center [213, 70] width 5 height 5
click at [197, 84] on span "[EMAIL_ADDRESS][PERSON_NAME][DOMAIN_NAME]" at bounding box center [216, 82] width 61 height 5
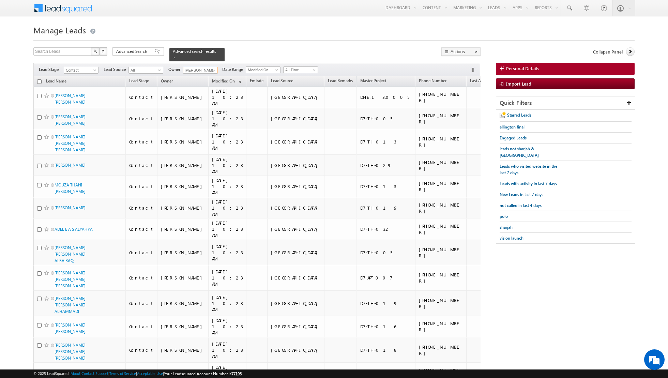
click at [40, 80] on input "checkbox" at bounding box center [39, 81] width 4 height 4
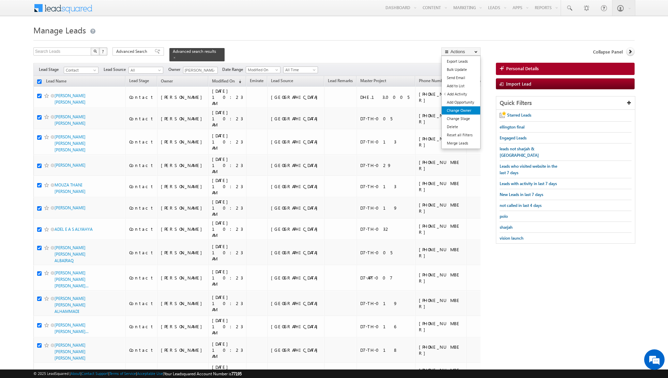
click at [458, 110] on link "Change Owner" at bounding box center [461, 110] width 39 height 8
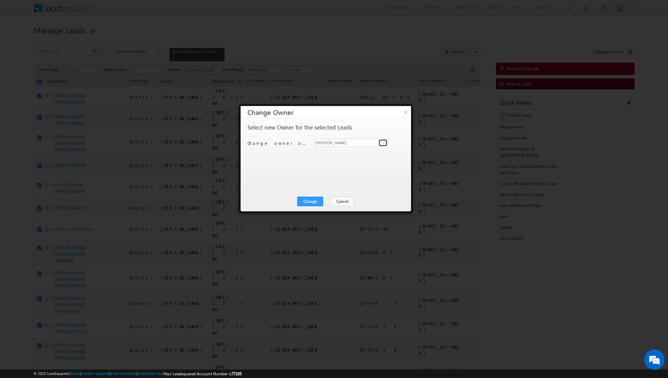
click at [381, 144] on span at bounding box center [383, 142] width 5 height 5
click at [334, 151] on link "Shiva Sisodia shiva.sisodia@indglobal.ae" at bounding box center [351, 153] width 74 height 13
click at [310, 201] on button "Change" at bounding box center [310, 202] width 26 height 10
click at [331, 198] on button "Close" at bounding box center [327, 202] width 22 height 10
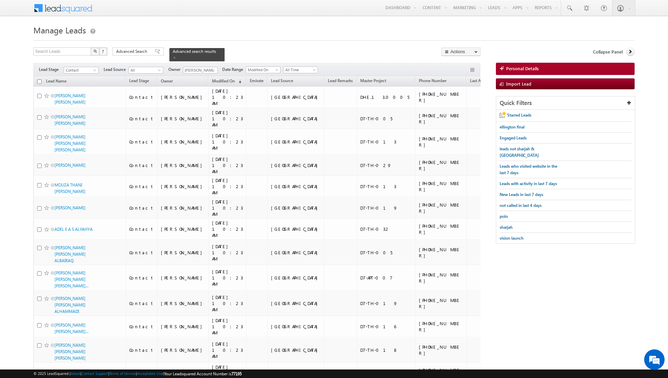
click at [39, 81] on input "checkbox" at bounding box center [39, 81] width 4 height 4
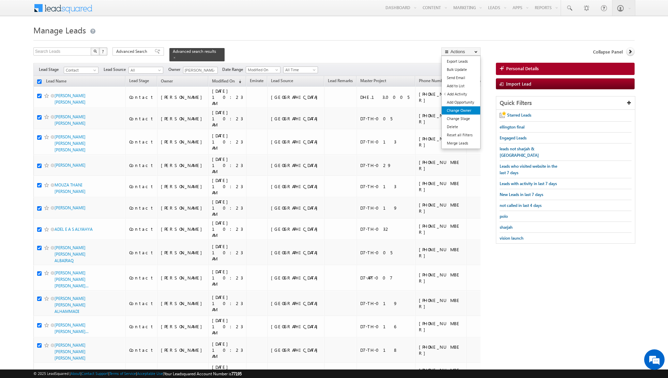
click at [470, 109] on link "Change Owner" at bounding box center [461, 110] width 39 height 8
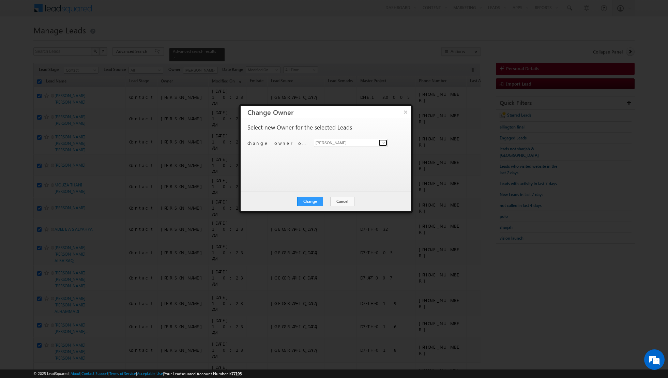
click at [380, 139] on link at bounding box center [383, 142] width 9 height 7
click at [332, 147] on link "Shiva Sisodia shiva.sisodia@indglobal.ae" at bounding box center [351, 153] width 74 height 13
click at [310, 201] on button "Change" at bounding box center [310, 202] width 26 height 10
click at [327, 199] on button "Close" at bounding box center [327, 202] width 22 height 10
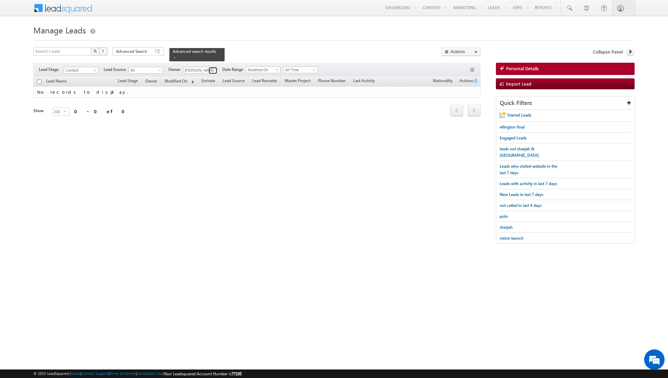
click at [213, 71] on span at bounding box center [213, 70] width 5 height 5
click at [204, 85] on link "Shiva Sisodia shiva.sisodia@indglobal.ae" at bounding box center [217, 79] width 68 height 13
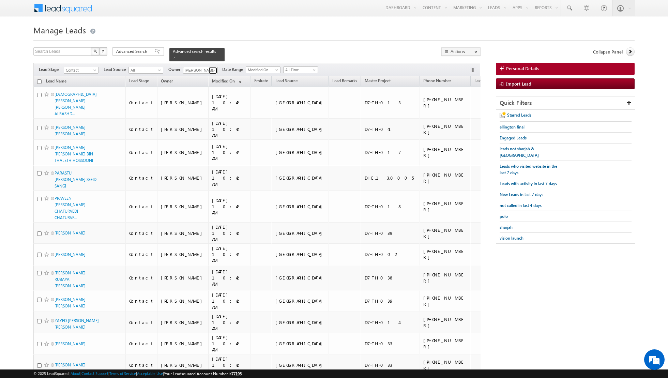
click at [213, 71] on span at bounding box center [213, 70] width 5 height 5
click at [205, 78] on link "Any" at bounding box center [217, 77] width 68 height 8
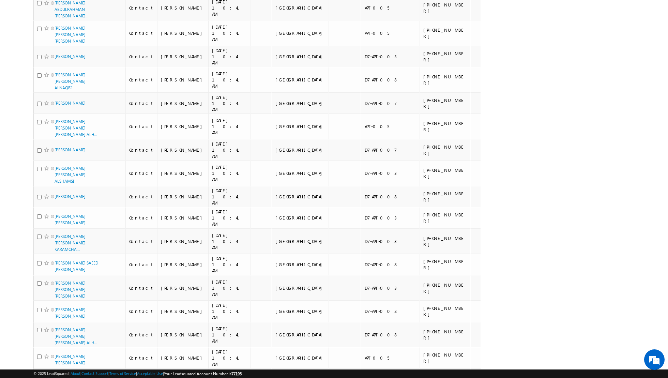
scroll to position [3387, 0]
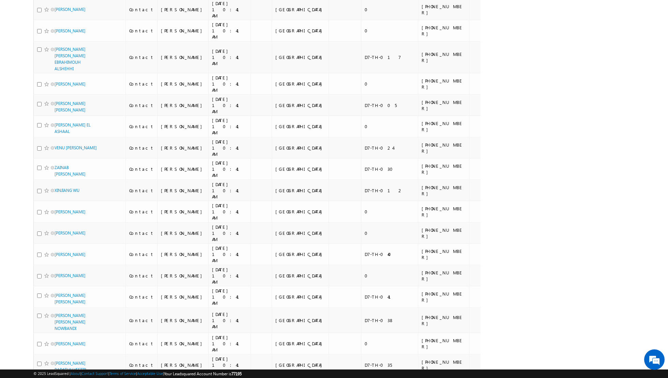
scroll to position [0, 0]
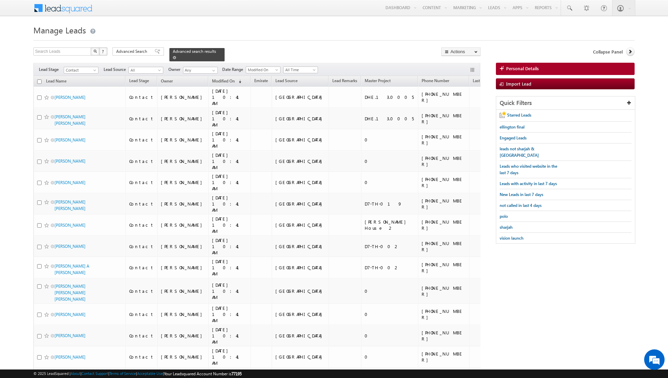
click at [173, 56] on span at bounding box center [174, 57] width 3 height 3
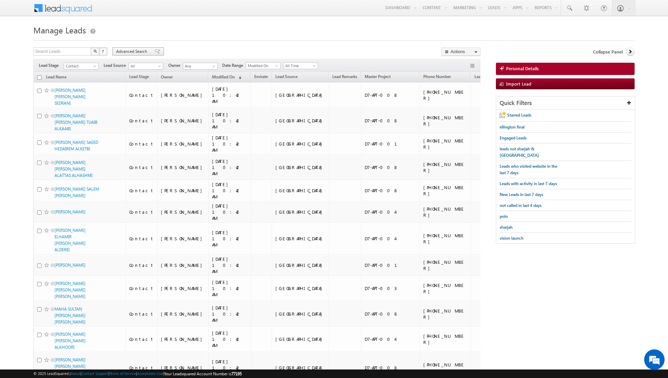
click at [155, 53] on span at bounding box center [157, 51] width 5 height 5
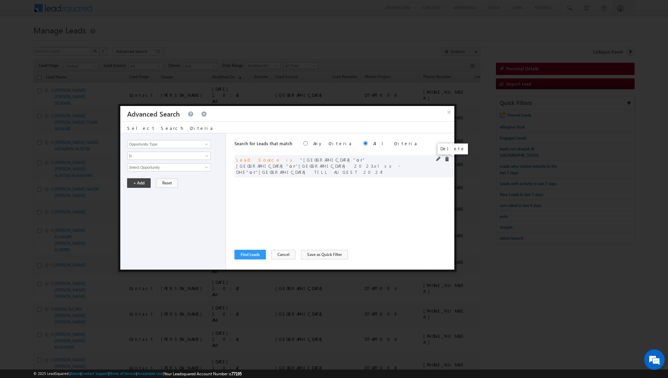
click at [448, 160] on span at bounding box center [447, 159] width 5 height 5
click at [207, 146] on span at bounding box center [206, 143] width 5 height 5
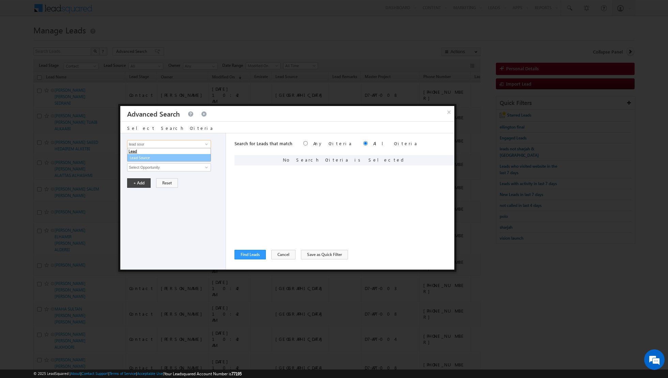
click at [174, 154] on link "Lead Source" at bounding box center [169, 158] width 84 height 8
click at [193, 167] on span "None Selected" at bounding box center [165, 167] width 77 height 7
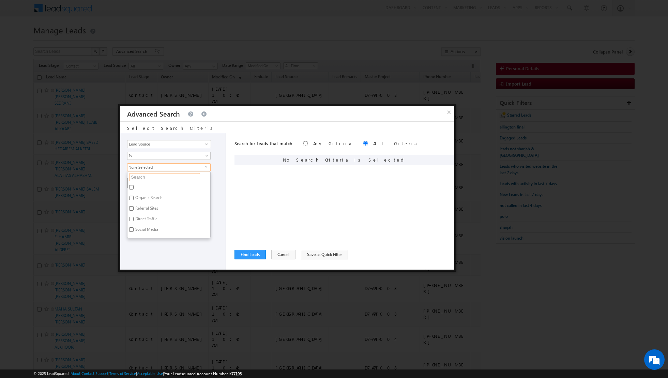
click at [178, 176] on input "text" at bounding box center [164, 177] width 71 height 8
click at [137, 188] on label "Greens" at bounding box center [140, 188] width 27 height 11
click at [134, 188] on input "Greens" at bounding box center [131, 187] width 4 height 4
click at [134, 195] on label "Greens 2024 SVR" at bounding box center [149, 199] width 44 height 11
click at [134, 196] on input "Greens 2024 SVR" at bounding box center [131, 198] width 4 height 4
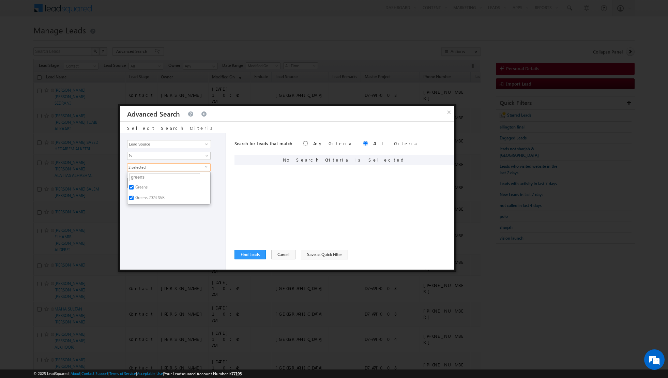
click at [148, 222] on div "Opportunity Type Lead Activity Task Sales Group Prospect Id Address 1 Address 2…" at bounding box center [173, 201] width 106 height 136
click at [138, 181] on button "+ Add" at bounding box center [139, 183] width 24 height 10
click at [249, 255] on button "Find Leads" at bounding box center [250, 255] width 31 height 10
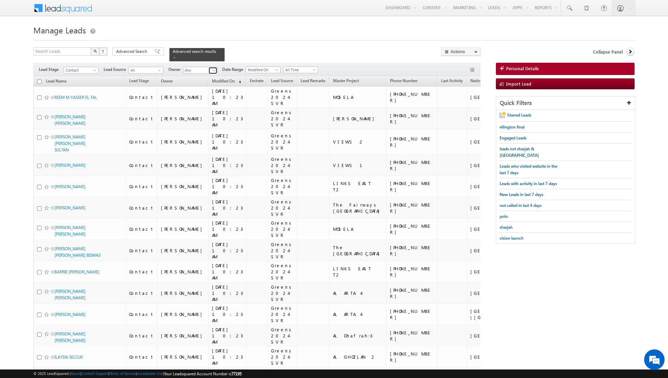
click at [209, 70] on link at bounding box center [213, 70] width 9 height 7
click at [193, 81] on span "[EMAIL_ADDRESS][PERSON_NAME][DOMAIN_NAME]" at bounding box center [216, 82] width 61 height 5
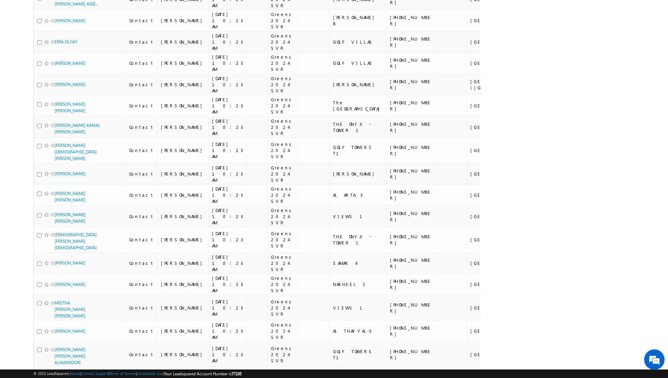
scroll to position [3435, 0]
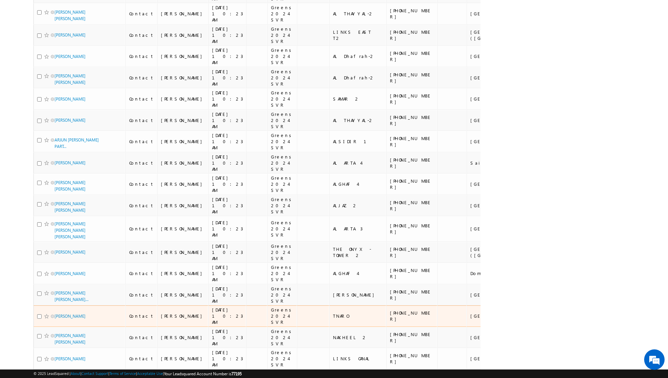
scroll to position [0, 0]
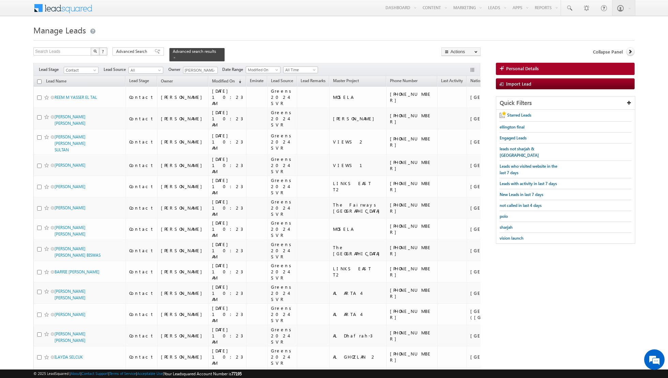
click at [40, 79] on input "checkbox" at bounding box center [39, 81] width 4 height 4
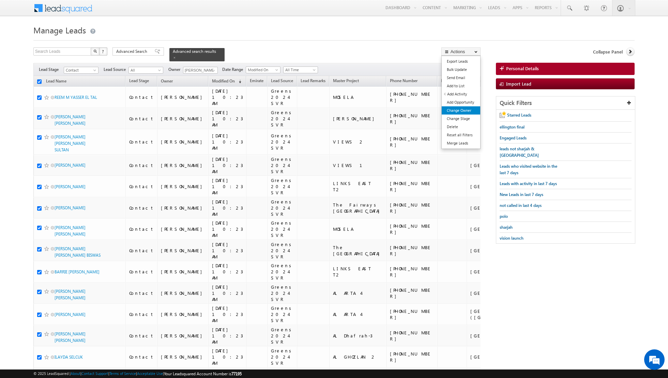
click at [454, 109] on link "Change Owner" at bounding box center [461, 110] width 39 height 8
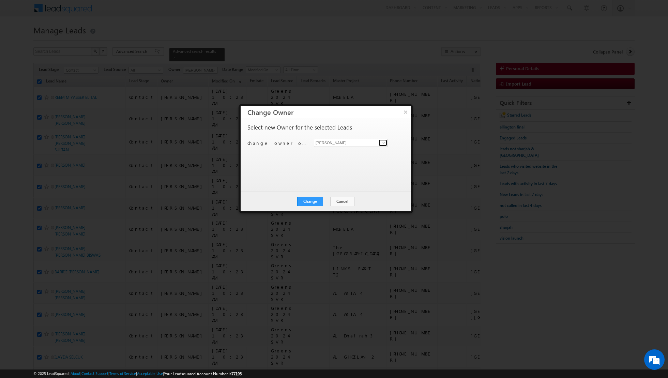
click at [382, 142] on span at bounding box center [383, 142] width 5 height 5
click at [353, 150] on link "Shiva Sisodia shiva.sisodia@indglobal.ae" at bounding box center [351, 153] width 74 height 13
click at [312, 200] on button "Change" at bounding box center [310, 202] width 26 height 10
click at [325, 200] on button "Close" at bounding box center [327, 202] width 22 height 10
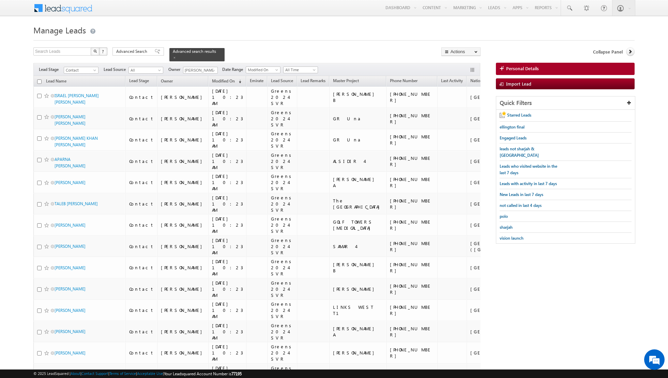
click at [38, 80] on input "checkbox" at bounding box center [39, 81] width 4 height 4
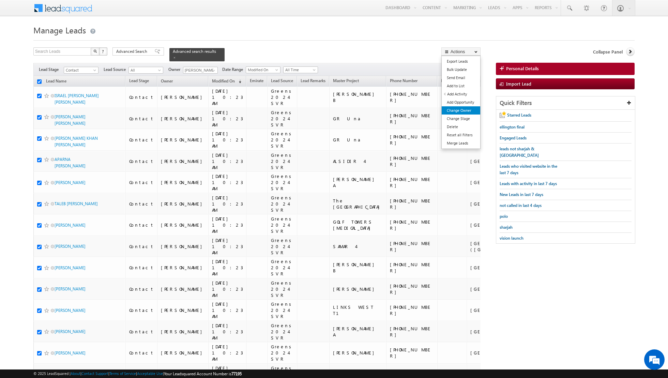
click at [454, 110] on link "Change Owner" at bounding box center [461, 110] width 39 height 8
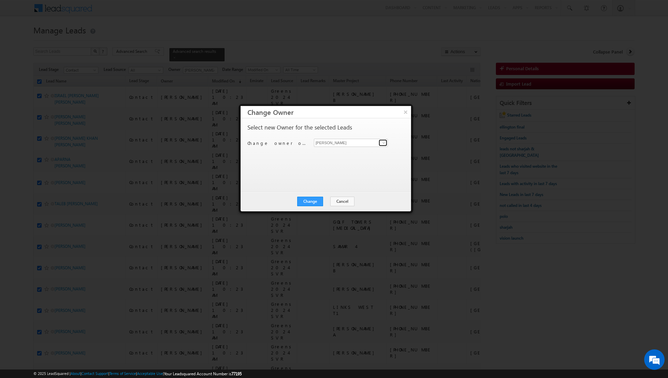
click at [383, 142] on span at bounding box center [383, 142] width 5 height 5
click at [382, 142] on span at bounding box center [383, 142] width 5 height 5
click at [385, 142] on span at bounding box center [383, 142] width 5 height 5
click at [345, 153] on span "[EMAIL_ADDRESS][PERSON_NAME][DOMAIN_NAME]" at bounding box center [347, 155] width 61 height 5
click at [310, 200] on button "Change" at bounding box center [310, 202] width 26 height 10
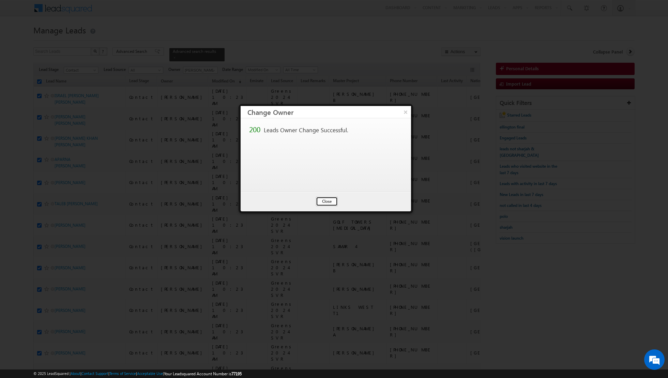
click at [326, 200] on button "Close" at bounding box center [327, 202] width 22 height 10
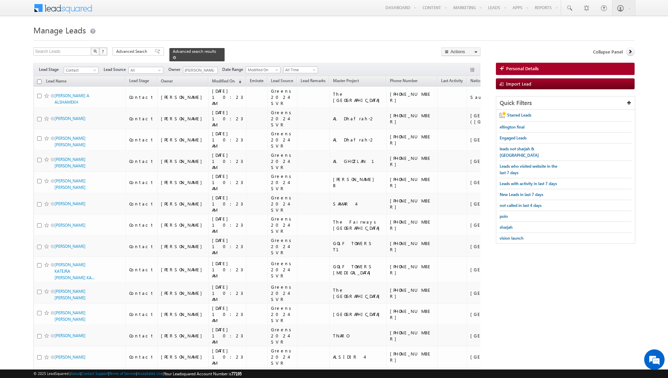
click at [173, 58] on span at bounding box center [174, 57] width 3 height 3
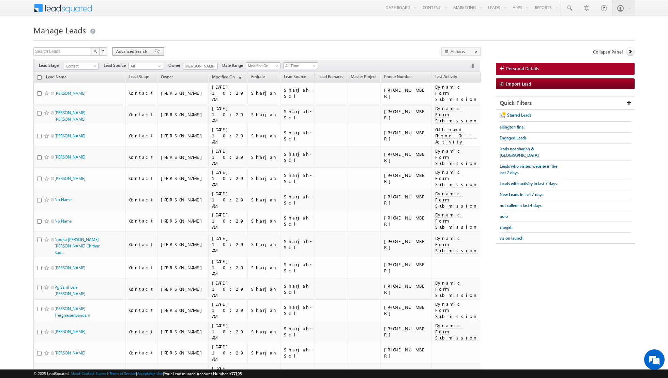
click at [155, 53] on span at bounding box center [157, 51] width 5 height 5
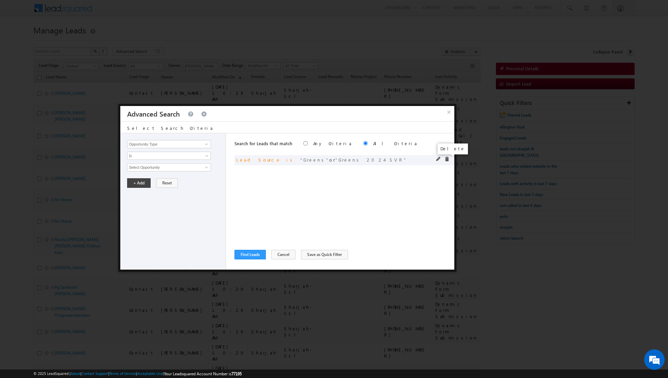
click at [447, 159] on span at bounding box center [447, 159] width 5 height 5
click at [209, 145] on span at bounding box center [206, 143] width 5 height 5
click at [180, 157] on link "Lead Source" at bounding box center [169, 158] width 84 height 8
click at [199, 165] on span "None Selected" at bounding box center [165, 167] width 77 height 7
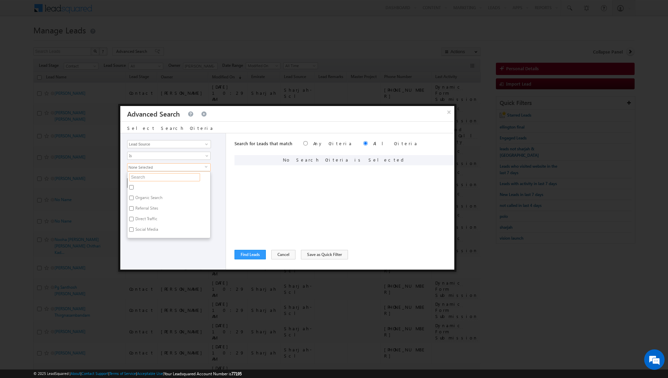
click at [171, 178] on input "text" at bounding box center [164, 177] width 71 height 8
click at [139, 187] on label "Mudon" at bounding box center [141, 188] width 28 height 11
click at [134, 187] on input "Mudon" at bounding box center [131, 187] width 4 height 4
click at [135, 196] on label "Mudon.xlsx - Sheet1" at bounding box center [152, 199] width 51 height 11
click at [134, 196] on input "Mudon.xlsx - Sheet1" at bounding box center [131, 198] width 4 height 4
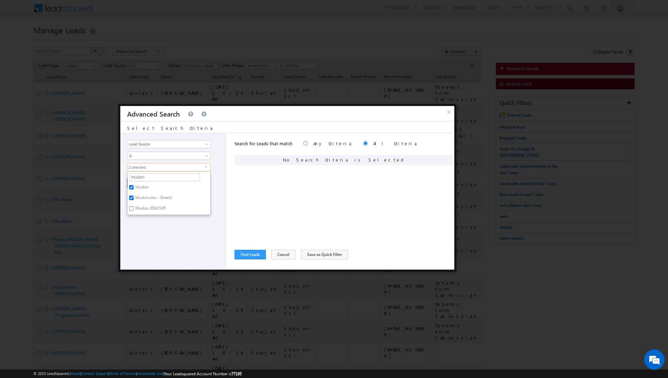
click at [131, 204] on label "Mudon 2024 SVR" at bounding box center [149, 209] width 45 height 11
click at [131, 206] on input "Mudon 2024 SVR" at bounding box center [131, 208] width 4 height 4
click at [142, 227] on div "Opportunity Type Lead Activity Task Sales Group Prospect Id Address 1 Address 2…" at bounding box center [173, 201] width 106 height 136
click at [135, 182] on button "+ Add" at bounding box center [139, 183] width 24 height 10
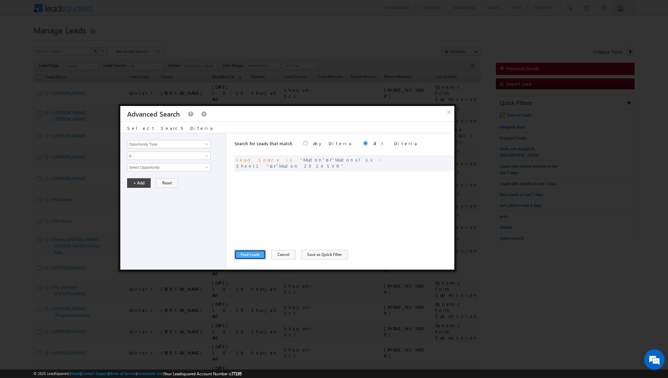
click at [249, 252] on button "Find Leads" at bounding box center [250, 255] width 31 height 10
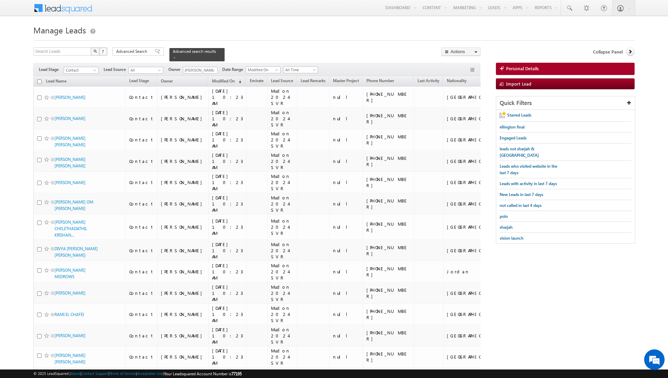
click at [38, 81] on input "checkbox" at bounding box center [39, 81] width 4 height 4
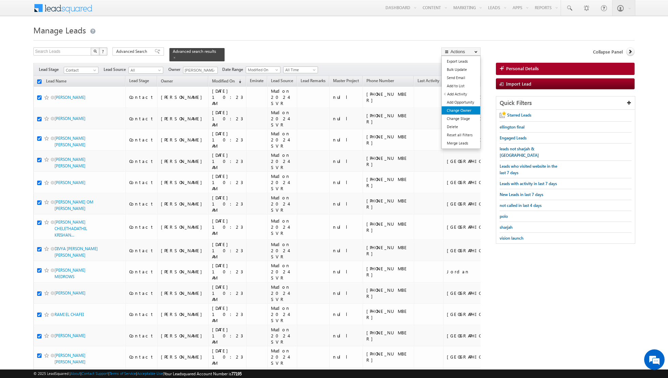
click at [458, 111] on link "Change Owner" at bounding box center [461, 110] width 39 height 8
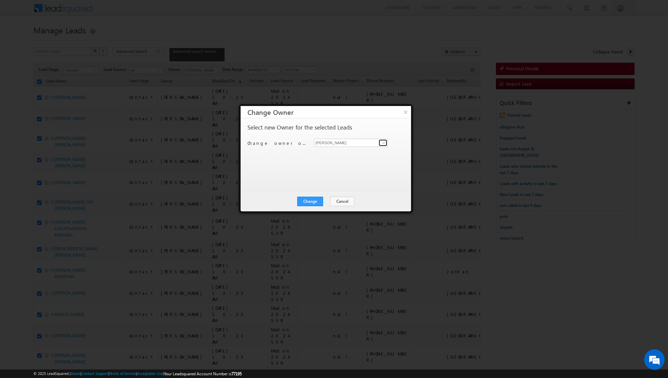
click at [386, 140] on span at bounding box center [383, 142] width 5 height 5
click at [342, 154] on span "[EMAIL_ADDRESS][PERSON_NAME][DOMAIN_NAME]" at bounding box center [347, 155] width 61 height 5
click at [311, 200] on button "Change" at bounding box center [310, 202] width 26 height 10
click at [327, 200] on button "Close" at bounding box center [327, 202] width 22 height 10
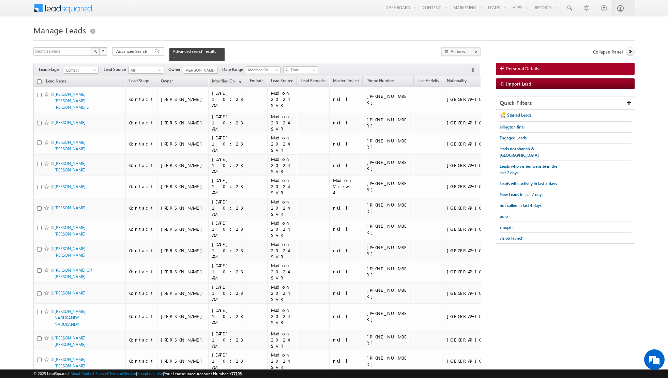
click at [39, 80] on input "checkbox" at bounding box center [39, 81] width 4 height 4
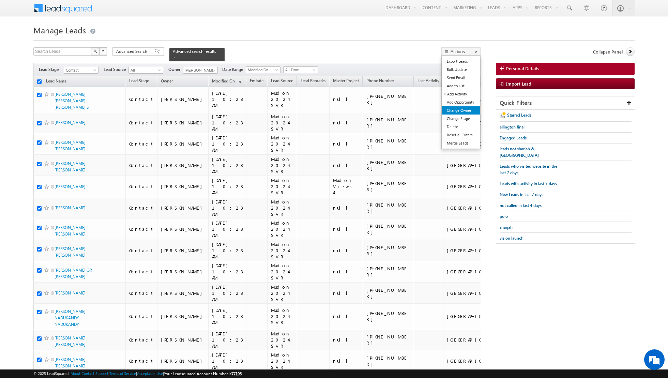
click at [456, 109] on link "Change Owner" at bounding box center [461, 110] width 39 height 8
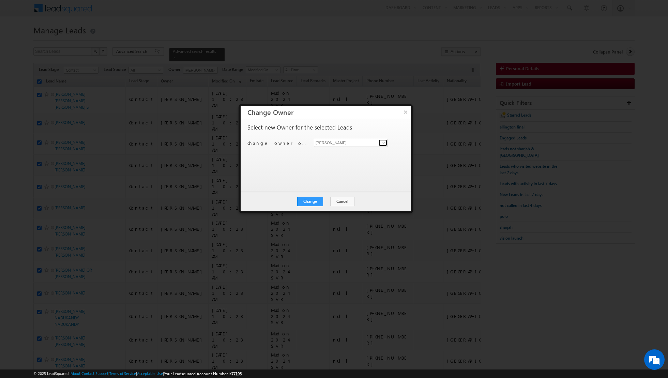
click at [384, 141] on span at bounding box center [383, 142] width 5 height 5
click at [361, 150] on link "Shiva Sisodia shiva.sisodia@indglobal.ae" at bounding box center [351, 153] width 74 height 13
click at [305, 202] on button "Change" at bounding box center [310, 202] width 26 height 10
click at [325, 200] on button "Close" at bounding box center [327, 202] width 22 height 10
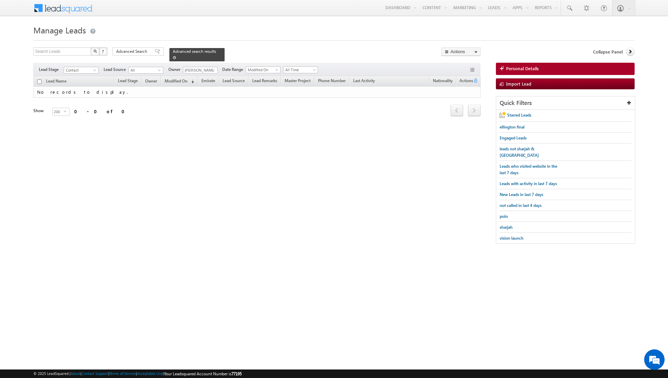
click at [173, 57] on span at bounding box center [174, 57] width 3 height 3
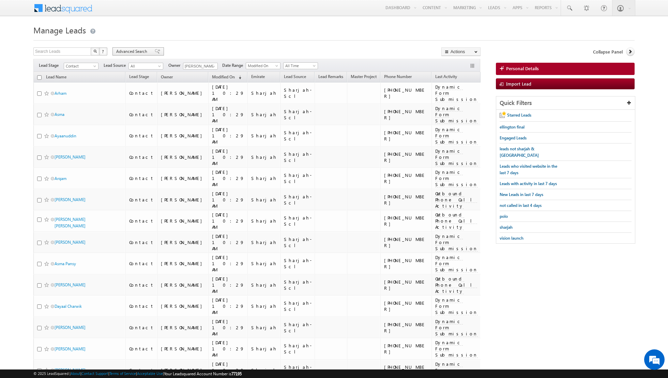
click at [153, 54] on div "Advanced Search" at bounding box center [137, 51] width 51 height 8
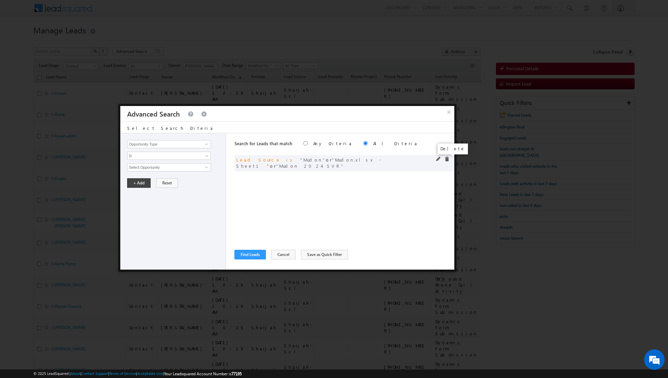
click at [448, 160] on span at bounding box center [447, 159] width 5 height 5
click at [206, 144] on span at bounding box center [206, 143] width 5 height 5
click at [172, 158] on link "Lead Source" at bounding box center [169, 158] width 84 height 8
click at [204, 166] on span "None Selected" at bounding box center [165, 167] width 77 height 7
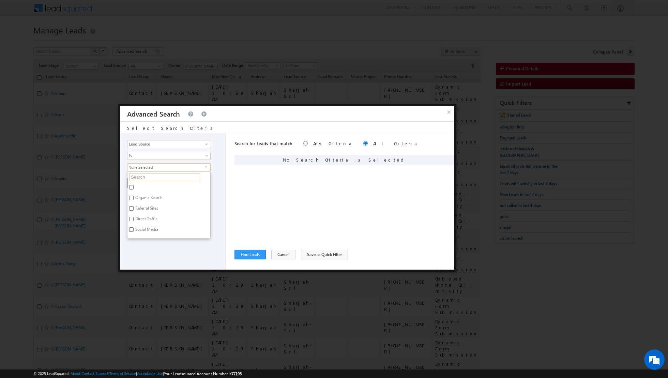
click at [178, 175] on input "text" at bounding box center [164, 177] width 71 height 8
click at [160, 191] on label "Nshama townsquare townhouses complete.xlsx - Sheet2" at bounding box center [168, 190] width 83 height 14
click at [134, 190] on input "Nshama townsquare townhouses complete.xlsx - Sheet2" at bounding box center [131, 187] width 4 height 4
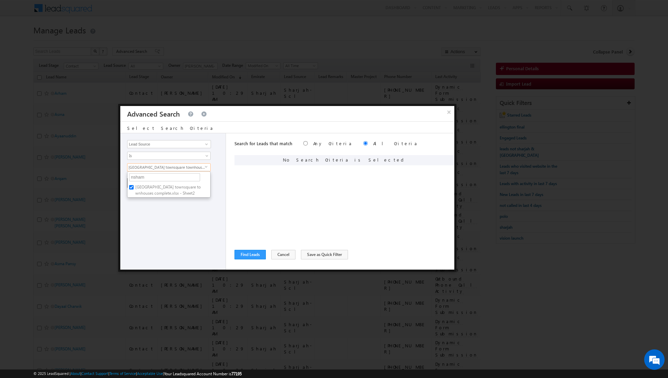
click at [160, 225] on div "Opportunity Type Lead Activity Task Sales Group Prospect Id Address 1 Address 2…" at bounding box center [173, 201] width 106 height 136
click at [141, 183] on button "+ Add" at bounding box center [139, 183] width 24 height 10
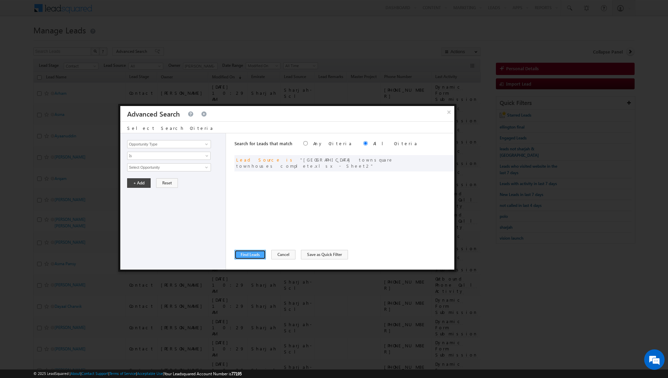
click at [247, 256] on button "Find Leads" at bounding box center [250, 255] width 31 height 10
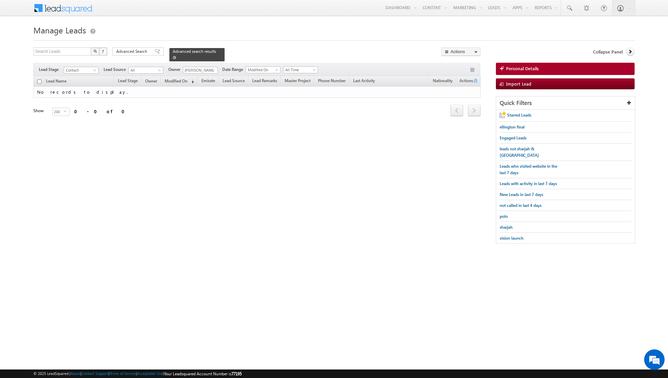
click at [173, 57] on span at bounding box center [174, 57] width 3 height 3
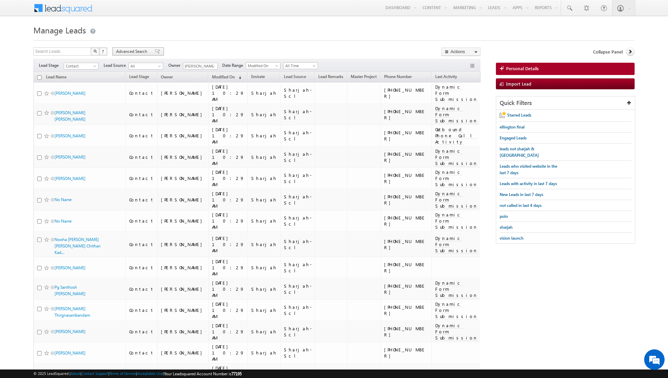
click at [155, 50] on span at bounding box center [157, 51] width 5 height 5
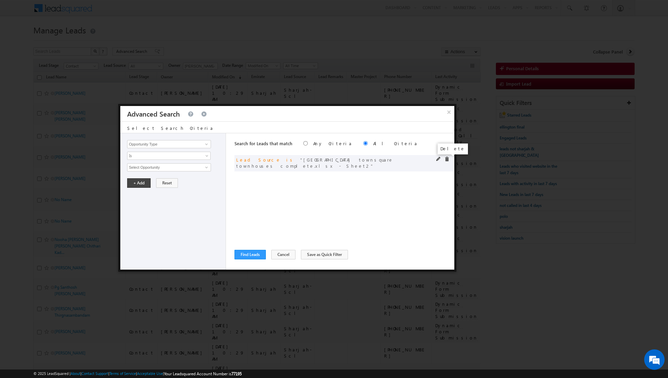
click at [446, 160] on span at bounding box center [447, 159] width 5 height 5
click at [207, 145] on span at bounding box center [206, 143] width 5 height 5
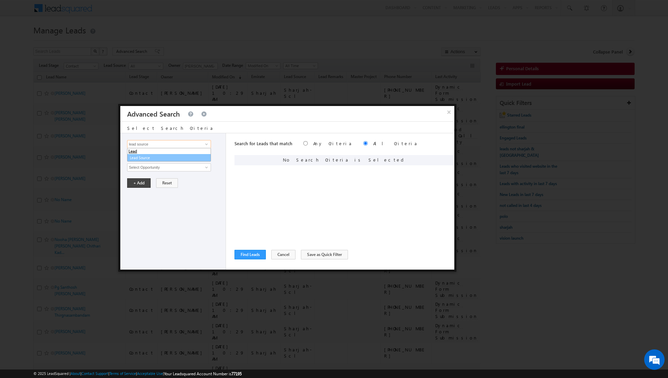
click at [168, 159] on link "Lead Source" at bounding box center [169, 158] width 84 height 8
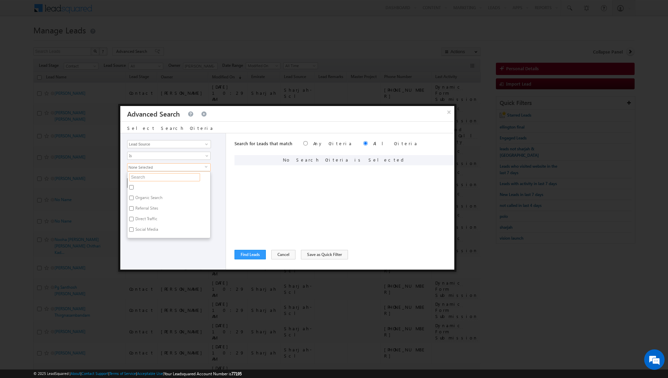
click at [173, 178] on input "text" at bounding box center [164, 177] width 71 height 8
click at [147, 196] on label "Tilal Al Furjan Phase 1 & 2.xlsx - Sheet1" at bounding box center [168, 201] width 83 height 14
click at [134, 196] on input "Tilal Al Furjan Phase 1 & 2.xlsx - Sheet1" at bounding box center [131, 198] width 4 height 4
click at [135, 208] on label "Murooj Al Furjan. June 2024" at bounding box center [156, 213] width 59 height 11
click at [134, 210] on input "Murooj Al Furjan. June 2024" at bounding box center [131, 212] width 4 height 4
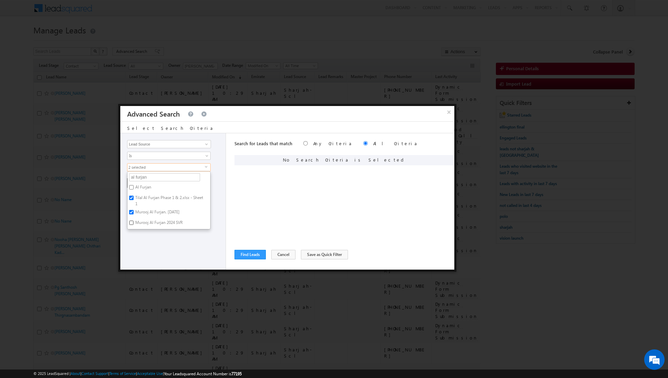
click at [132, 222] on input "Murooj Al Furjan 2024 SVR" at bounding box center [131, 223] width 4 height 4
click at [131, 186] on input "Al Furjan" at bounding box center [131, 187] width 4 height 4
click at [162, 253] on div "Opportunity Type Lead Activity Task Sales Group Prospect Id Address 1 Address 2…" at bounding box center [173, 201] width 106 height 136
click at [137, 184] on button "+ Add" at bounding box center [139, 183] width 24 height 10
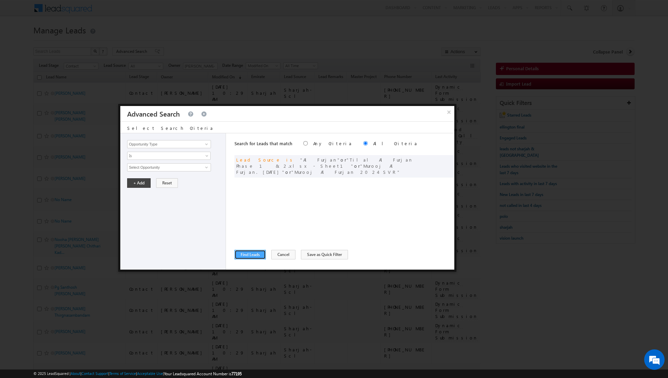
click at [252, 252] on button "Find Leads" at bounding box center [250, 255] width 31 height 10
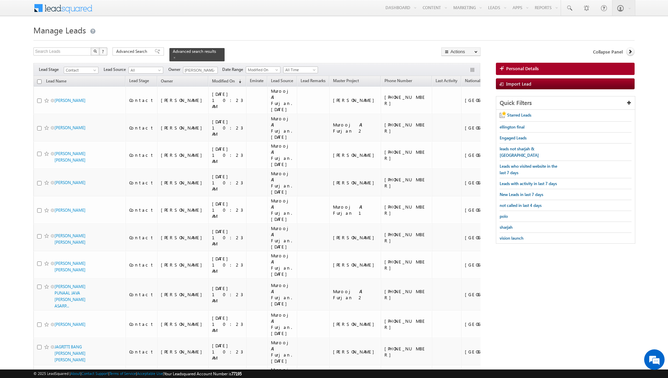
click at [40, 82] on input "checkbox" at bounding box center [39, 81] width 4 height 4
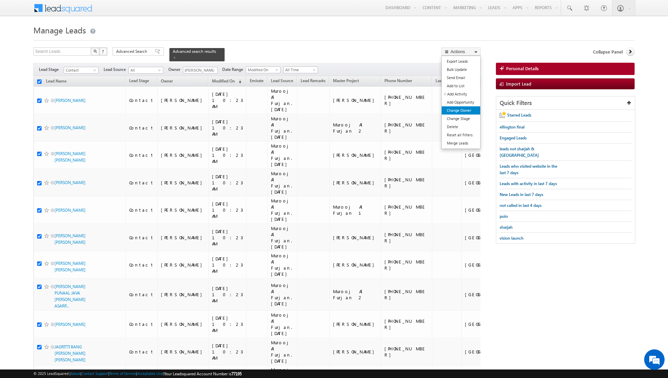
click at [457, 111] on link "Change Owner" at bounding box center [461, 110] width 39 height 8
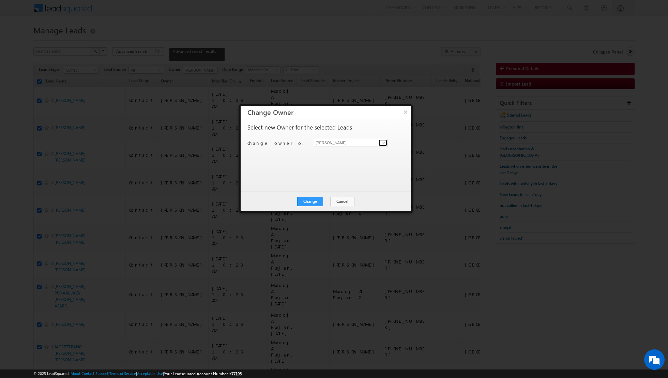
click at [384, 142] on span at bounding box center [383, 142] width 5 height 5
click at [352, 151] on link "Shiva Sisodia shiva.sisodia@indglobal.ae" at bounding box center [351, 153] width 74 height 13
click at [309, 202] on button "Change" at bounding box center [310, 202] width 26 height 10
click at [326, 200] on button "Close" at bounding box center [327, 202] width 22 height 10
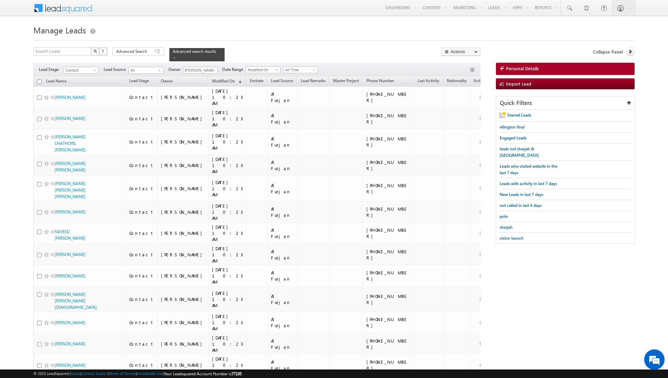
click at [38, 80] on input "checkbox" at bounding box center [39, 81] width 4 height 4
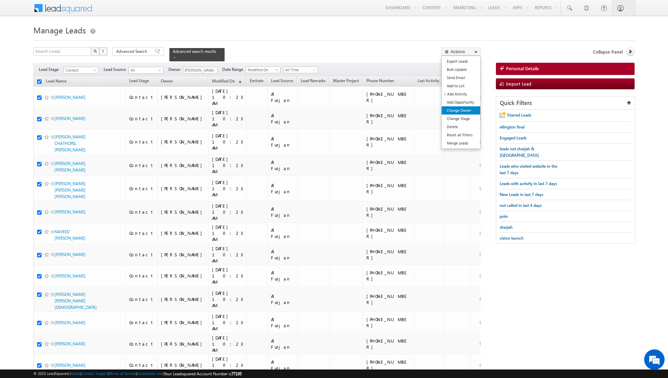
click at [459, 109] on link "Change Owner" at bounding box center [461, 110] width 39 height 8
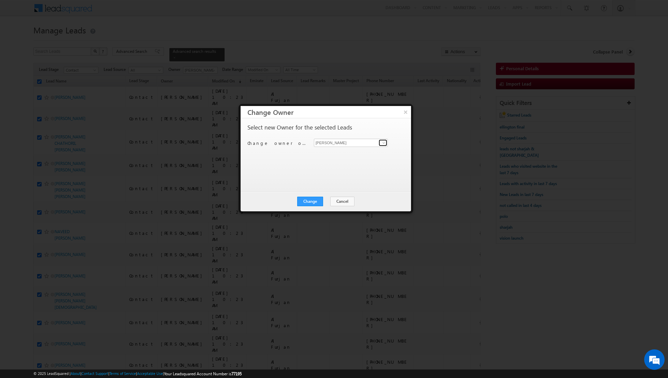
click at [384, 143] on span at bounding box center [383, 142] width 5 height 5
click at [357, 152] on link "Shiva Sisodia shiva.sisodia@indglobal.ae" at bounding box center [351, 153] width 74 height 13
click at [312, 201] on button "Change" at bounding box center [310, 202] width 26 height 10
click at [326, 199] on button "Close" at bounding box center [327, 202] width 22 height 10
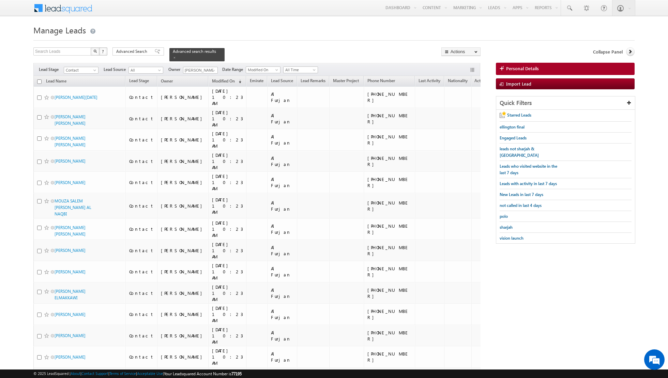
click at [40, 81] on input "checkbox" at bounding box center [39, 81] width 4 height 4
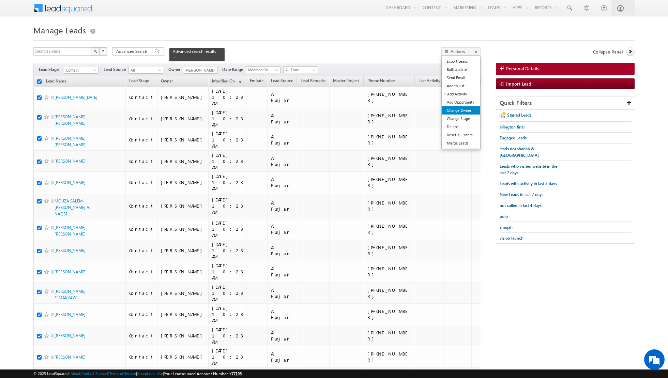
click at [457, 111] on link "Change Owner" at bounding box center [461, 110] width 39 height 8
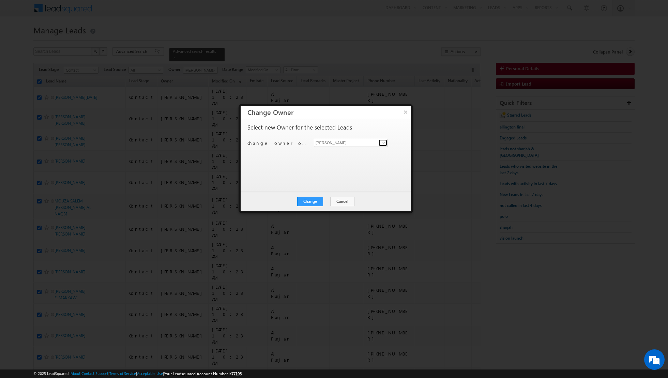
click at [384, 141] on span at bounding box center [383, 142] width 5 height 5
click at [345, 153] on span "[EMAIL_ADDRESS][PERSON_NAME][DOMAIN_NAME]" at bounding box center [347, 155] width 61 height 5
click at [310, 199] on button "Change" at bounding box center [310, 202] width 26 height 10
click at [332, 197] on button "Close" at bounding box center [327, 202] width 22 height 10
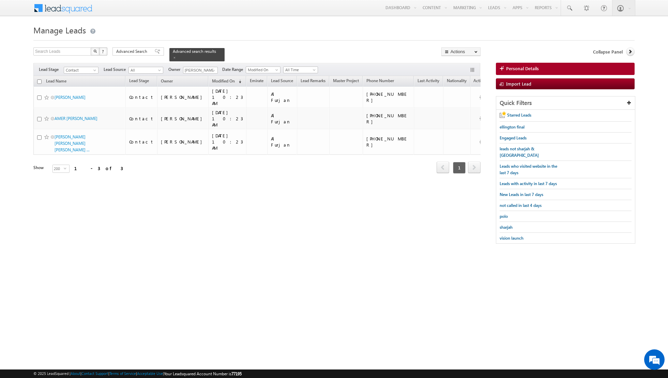
click at [41, 82] on input "checkbox" at bounding box center [39, 81] width 4 height 4
click at [456, 112] on link "Change Owner" at bounding box center [461, 110] width 39 height 8
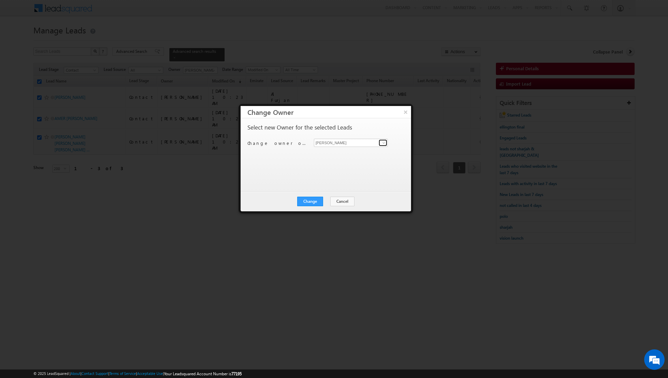
click at [384, 142] on span at bounding box center [383, 142] width 5 height 5
click at [353, 152] on link "Shiva Sisodia shiva.sisodia@indglobal.ae" at bounding box center [351, 153] width 74 height 13
click at [310, 199] on button "Change" at bounding box center [310, 202] width 26 height 10
click at [330, 201] on button "Close" at bounding box center [327, 202] width 22 height 10
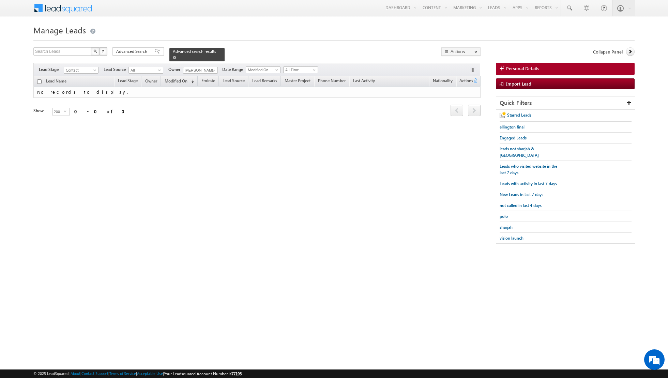
click at [173, 56] on span at bounding box center [174, 57] width 3 height 3
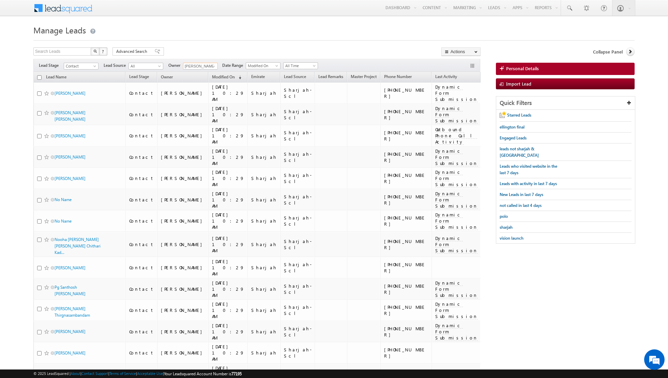
click at [202, 64] on input "[PERSON_NAME]" at bounding box center [200, 66] width 35 height 7
click at [213, 66] on span at bounding box center [213, 66] width 5 height 5
click at [198, 74] on link "Shiva Sisodia shiva.sisodia@indglobal.ae" at bounding box center [217, 75] width 68 height 13
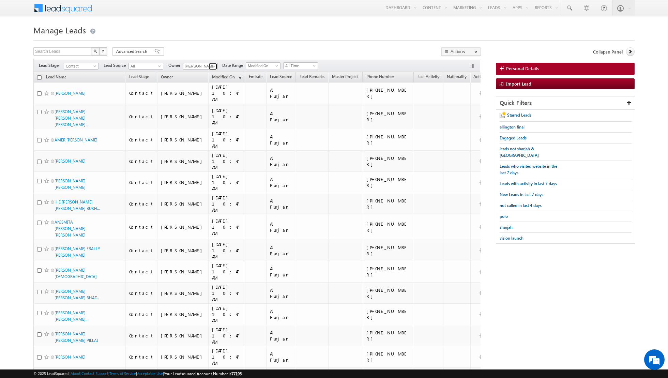
click at [212, 66] on span at bounding box center [213, 66] width 5 height 5
click at [199, 77] on span "[EMAIL_ADDRESS][PERSON_NAME][DOMAIN_NAME]" at bounding box center [216, 78] width 61 height 5
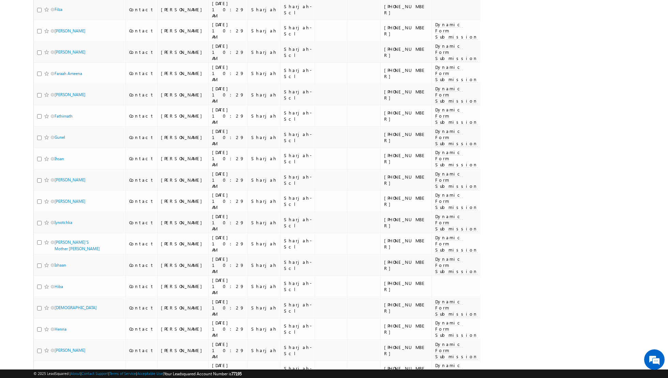
scroll to position [2873, 0]
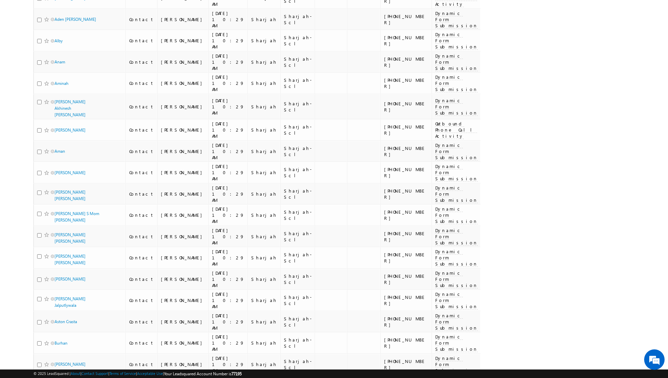
scroll to position [2872, 0]
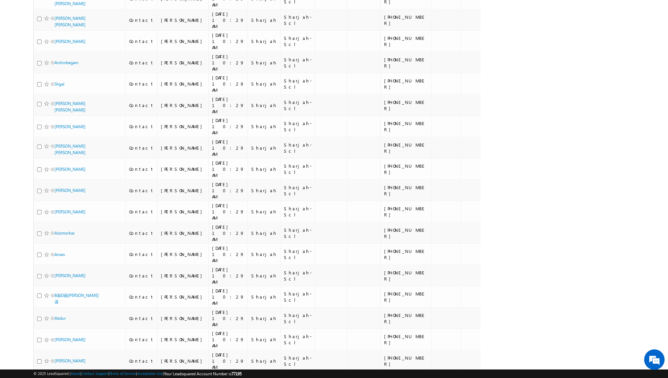
scroll to position [2856, 0]
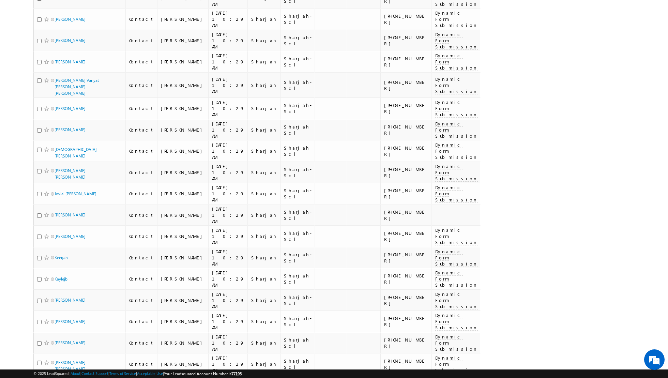
scroll to position [2889, 0]
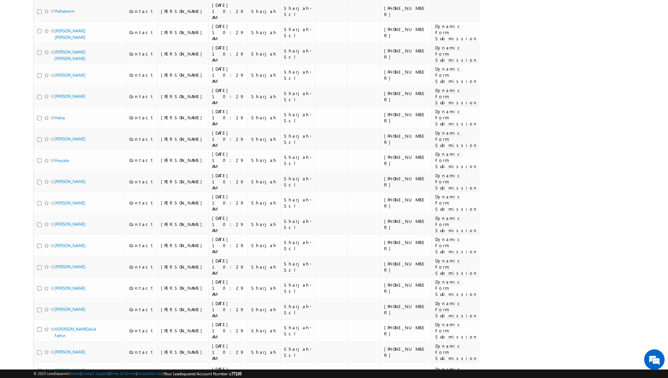
scroll to position [2889, 0]
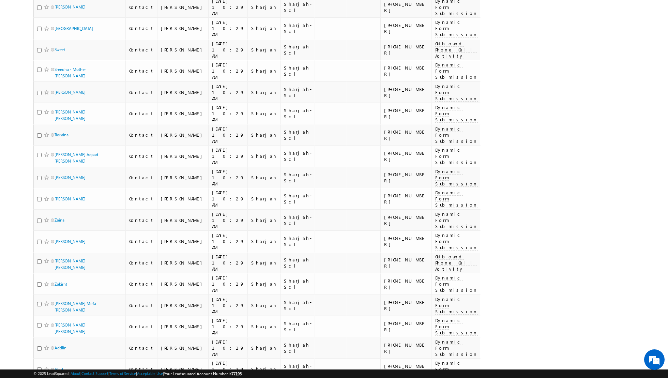
scroll to position [2867, 0]
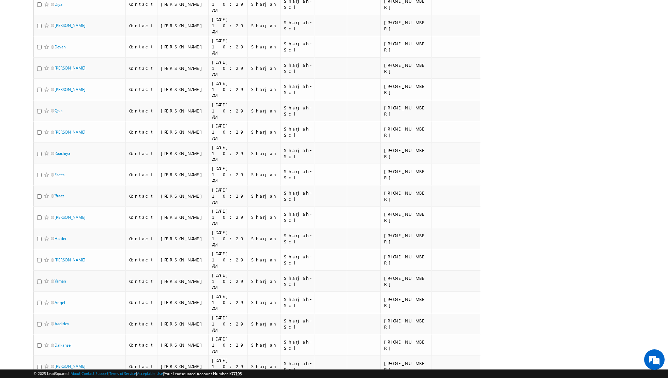
scroll to position [2856, 0]
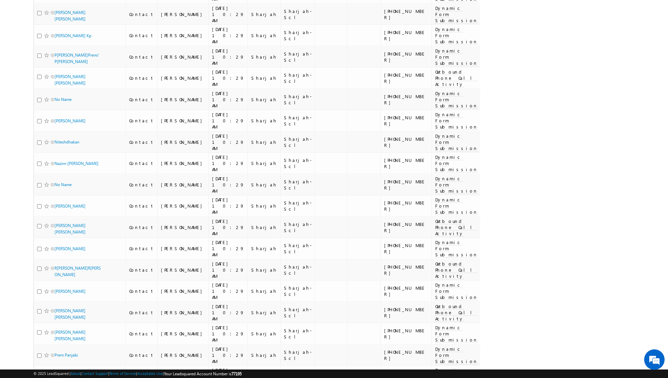
scroll to position [2945, 0]
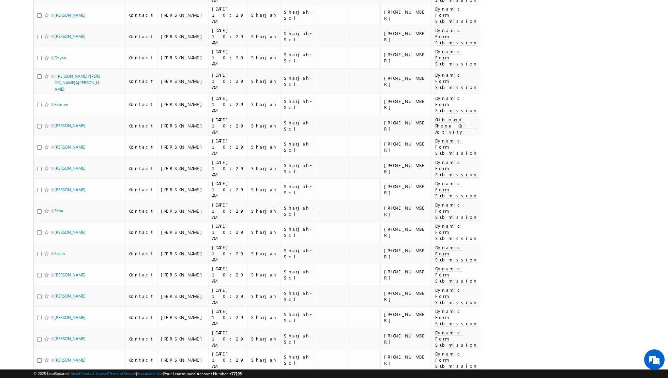
scroll to position [2871, 0]
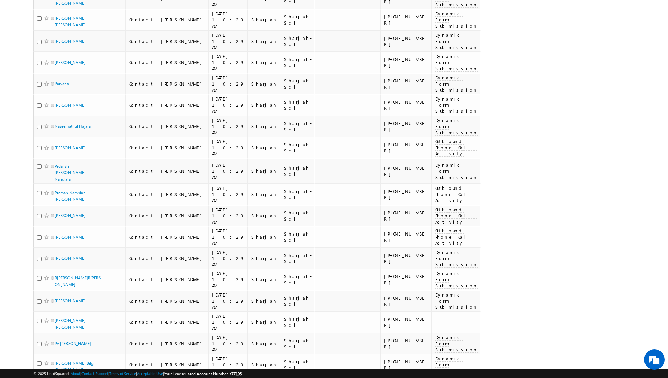
scroll to position [2942, 0]
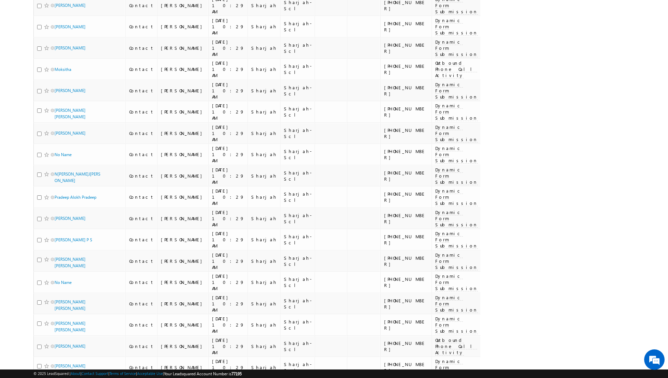
scroll to position [2912, 0]
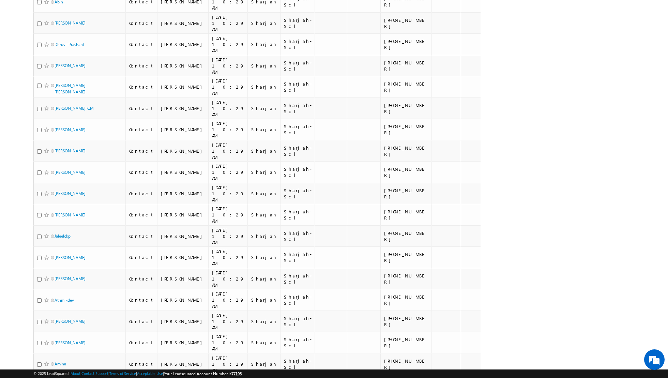
scroll to position [2848, 0]
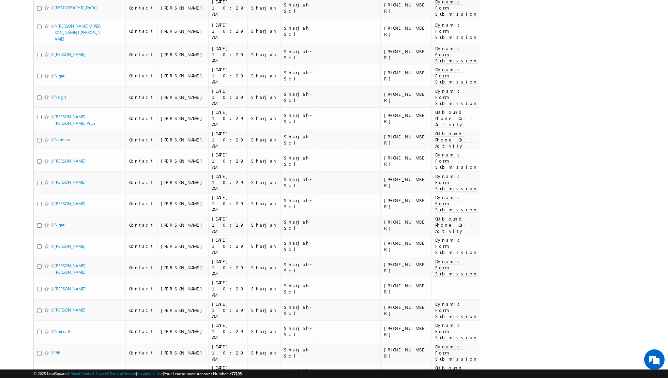
scroll to position [2889, 0]
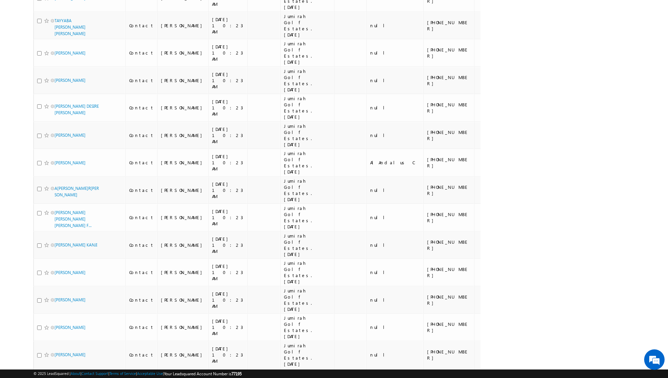
scroll to position [4081, 0]
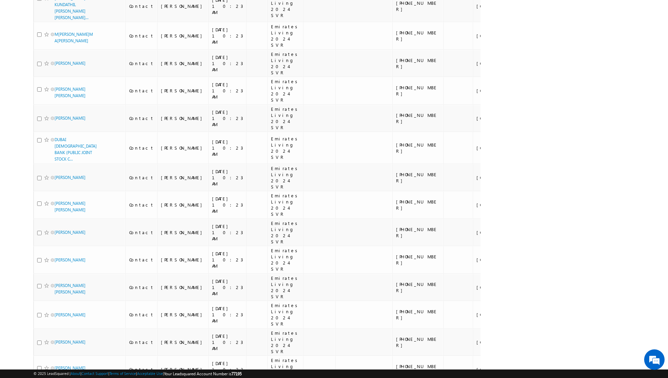
scroll to position [3993, 0]
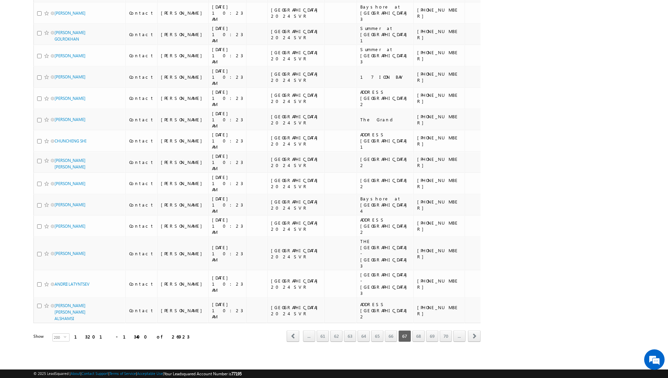
scroll to position [5318, 0]
click at [419, 337] on link "68" at bounding box center [418, 336] width 12 height 12
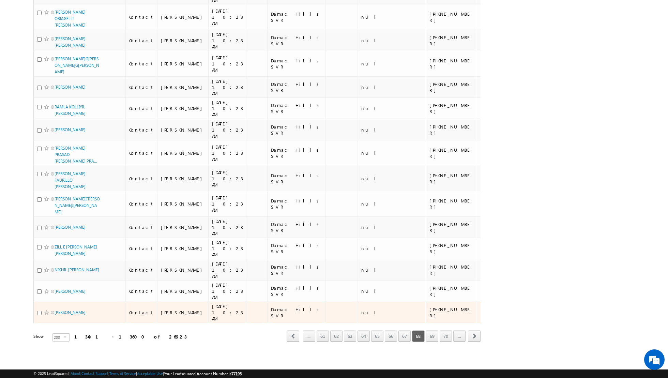
scroll to position [3929, 0]
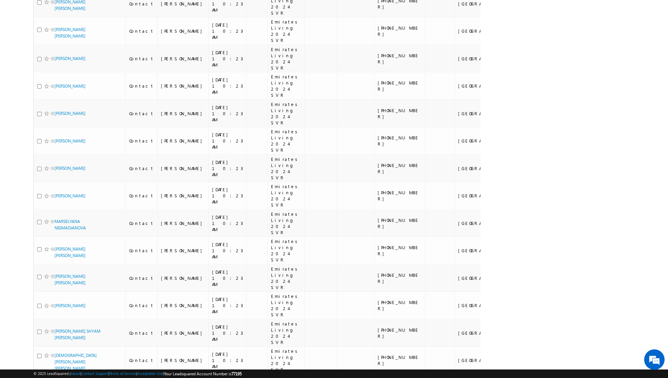
scroll to position [3493, 0]
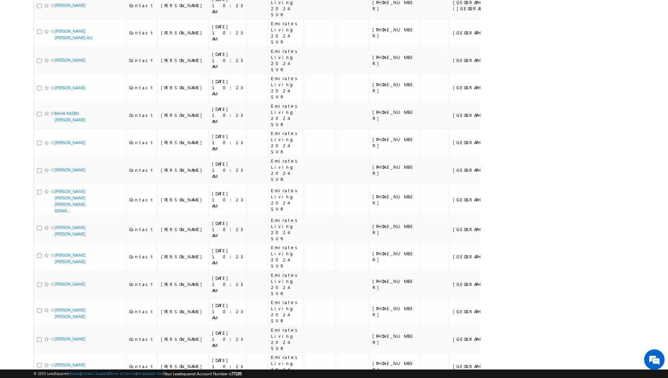
scroll to position [4035, 0]
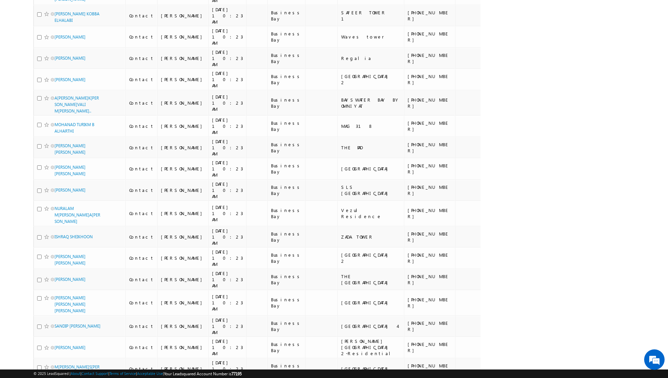
scroll to position [3463, 0]
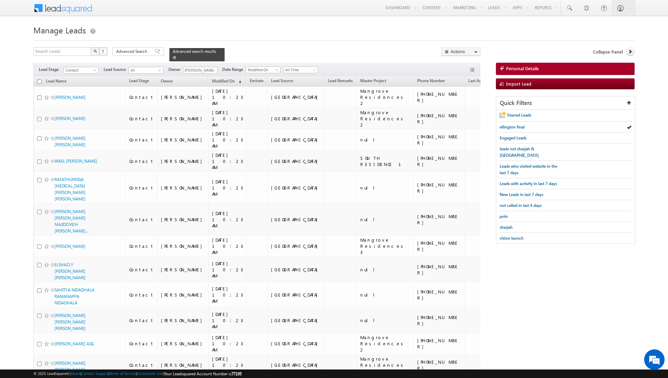
click at [173, 56] on span at bounding box center [174, 57] width 3 height 3
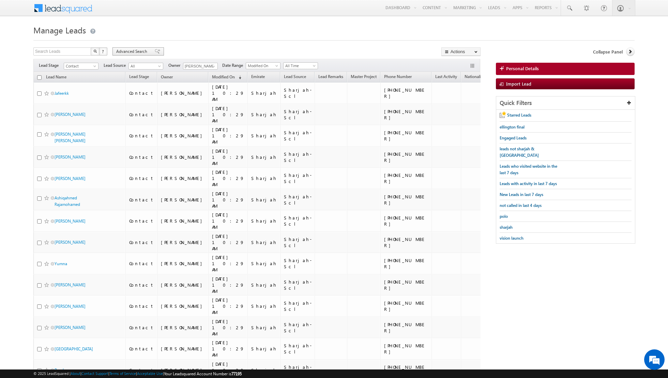
click at [155, 54] on span at bounding box center [157, 51] width 5 height 5
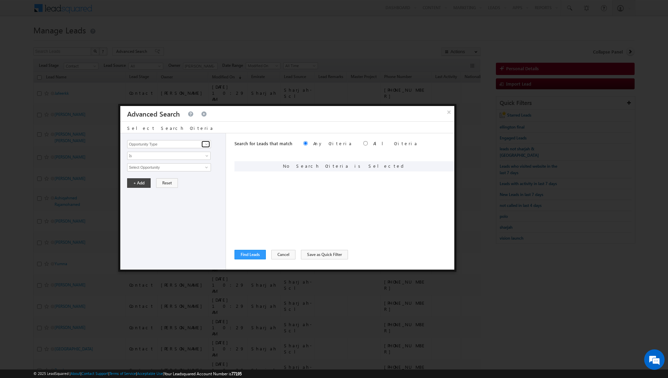
click at [205, 142] on span at bounding box center [206, 143] width 5 height 5
click at [198, 160] on link "Lead Source" at bounding box center [169, 158] width 84 height 8
type input "Lead Source"
click at [199, 167] on span "None Selected" at bounding box center [165, 167] width 77 height 7
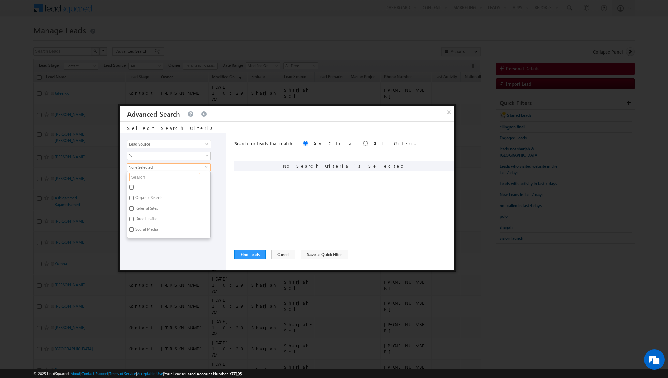
click at [166, 176] on input "text" at bounding box center [164, 177] width 71 height 8
type input "zabeel"
click at [133, 196] on input "Zabeel.2024" at bounding box center [131, 198] width 4 height 4
checkbox input "true"
click at [133, 186] on input "Zabeel Saray.xlsx - Owner" at bounding box center [131, 187] width 4 height 4
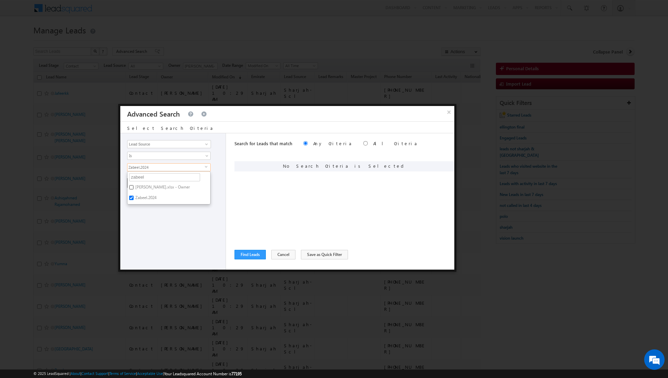
checkbox input "true"
click at [144, 221] on div "Opportunity Type Lead Activity Task Sales Group Prospect Id Address 1 Address 2…" at bounding box center [173, 201] width 106 height 136
click at [138, 183] on button "+ Add" at bounding box center [139, 183] width 24 height 10
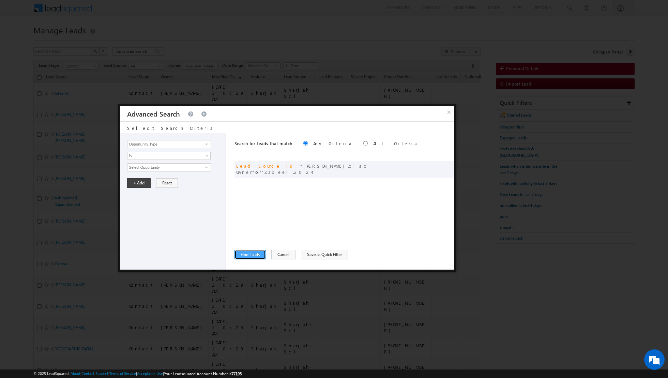
click at [246, 255] on button "Find Leads" at bounding box center [250, 255] width 31 height 10
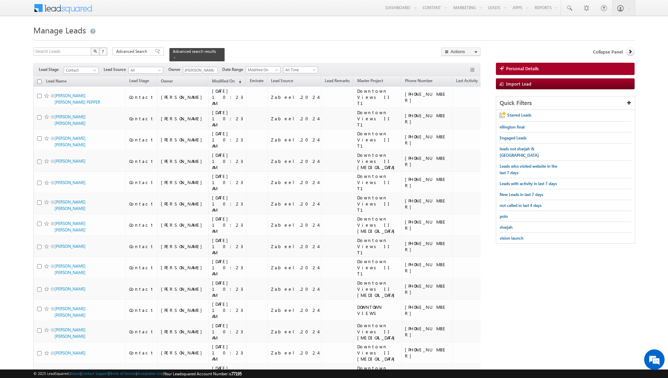
click at [38, 81] on input "checkbox" at bounding box center [39, 81] width 4 height 4
checkbox input "true"
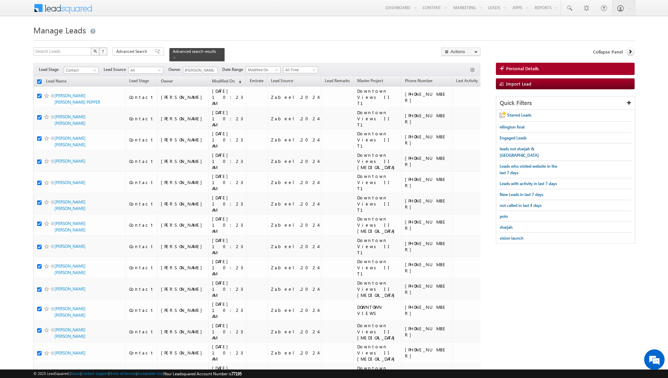
checkbox input "true"
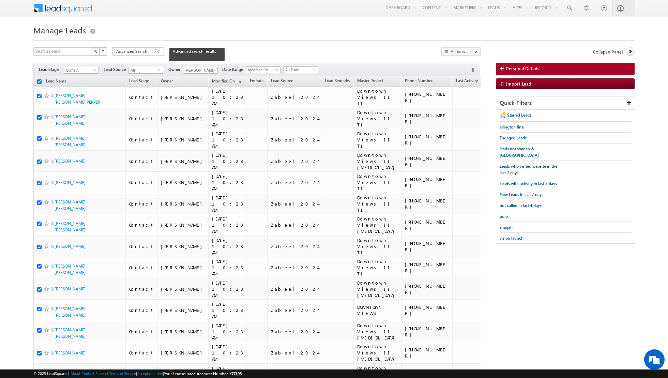
checkbox input "true"
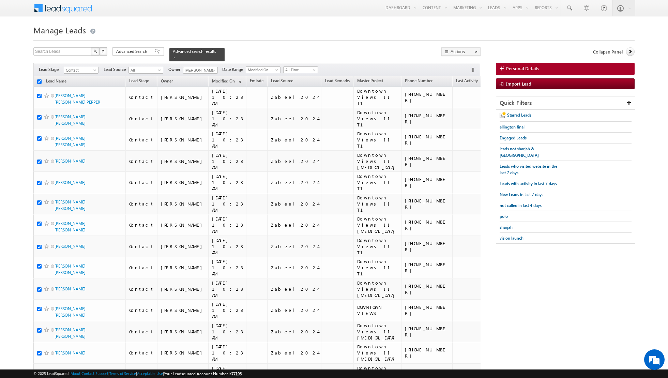
checkbox input "true"
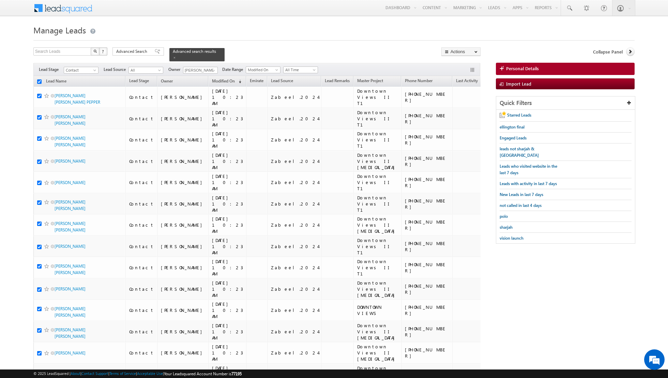
checkbox input "true"
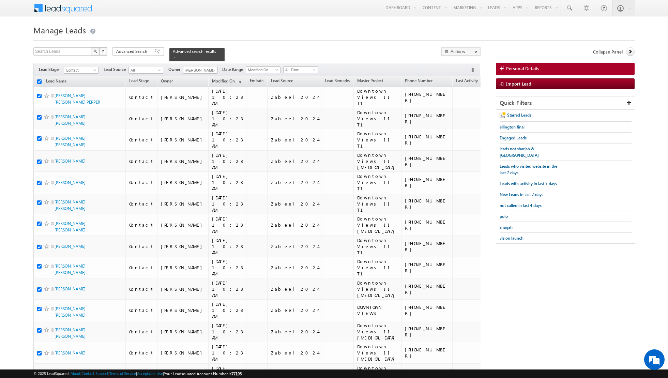
checkbox input "true"
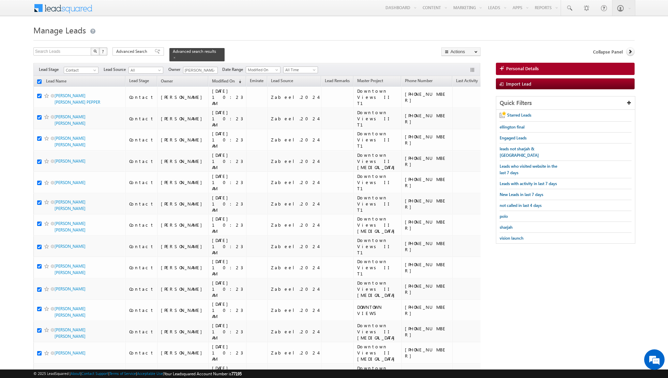
checkbox input "true"
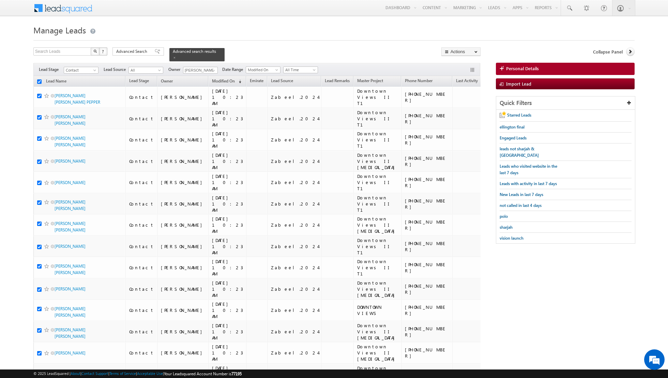
checkbox input "true"
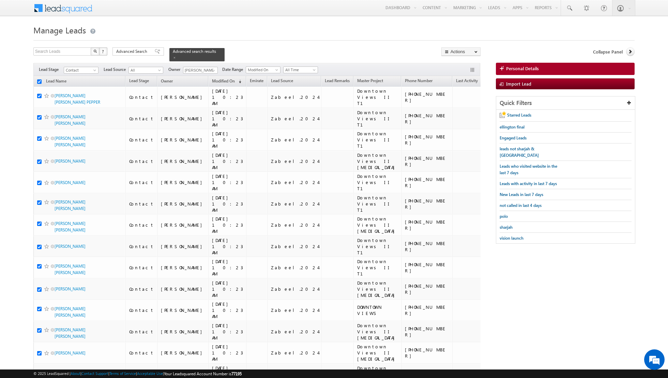
checkbox input "true"
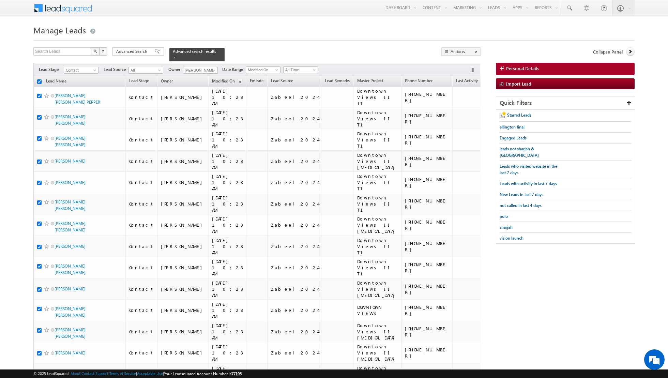
checkbox input "true"
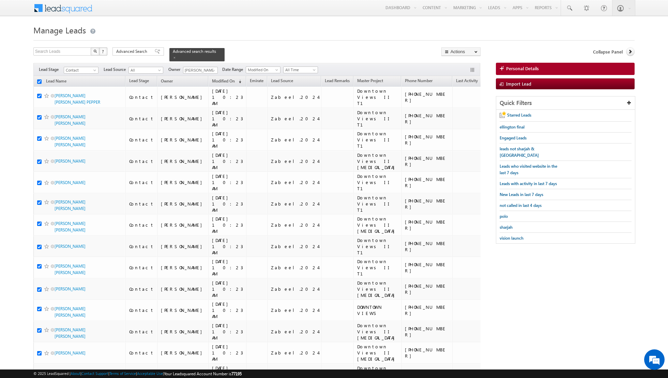
checkbox input "true"
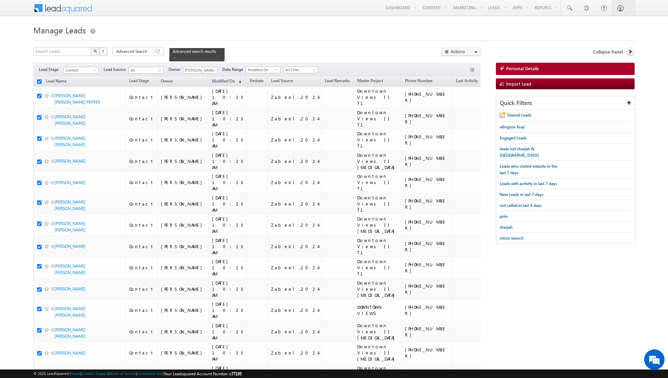
checkbox input "true"
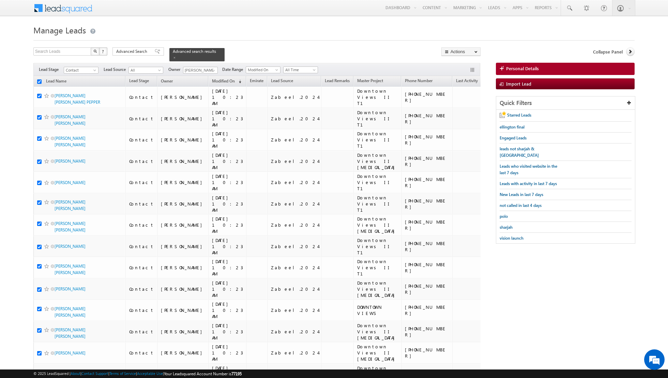
checkbox input "true"
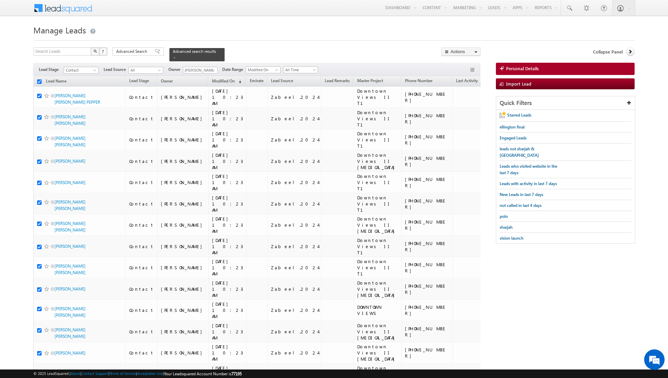
checkbox input "true"
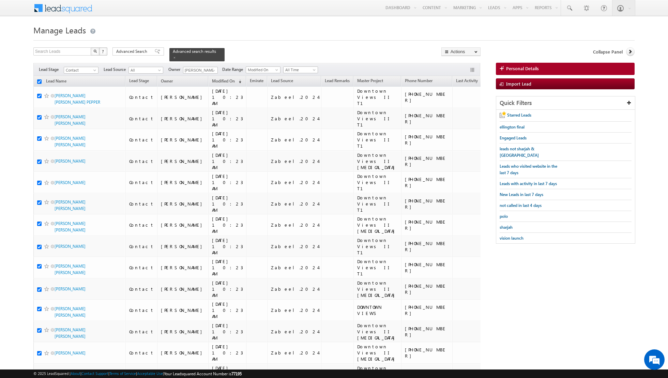
checkbox input "true"
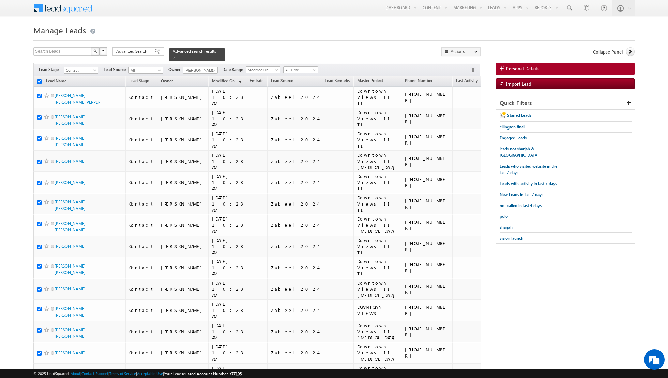
checkbox input "true"
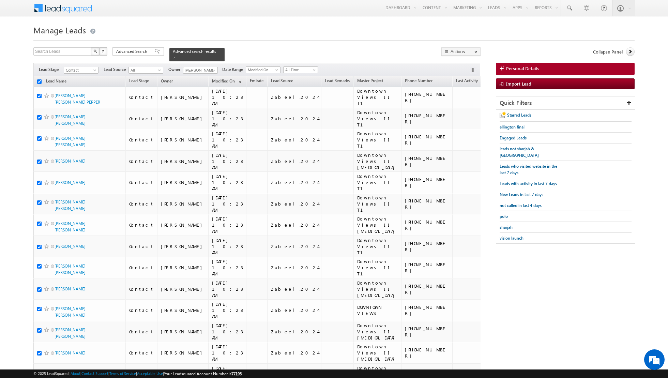
checkbox input "true"
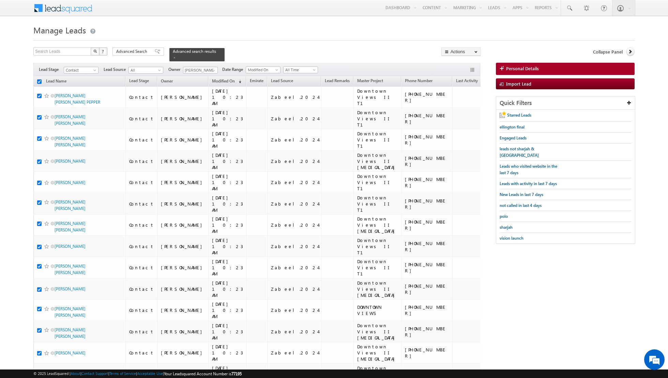
checkbox input "true"
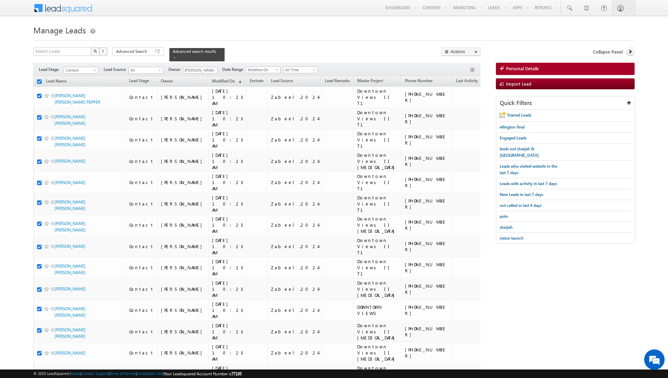
checkbox input "true"
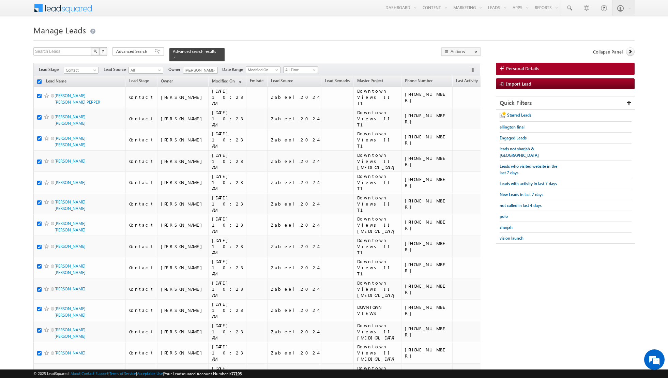
checkbox input "true"
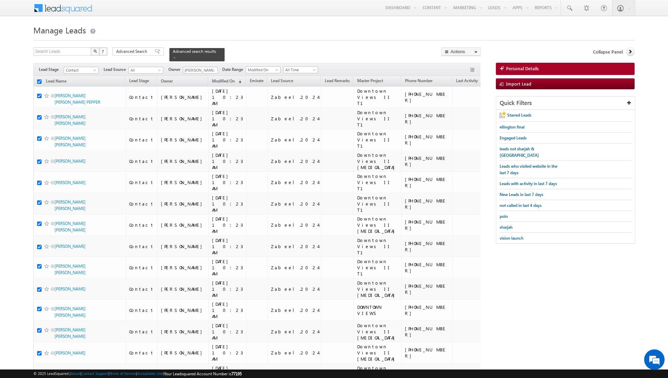
checkbox input "true"
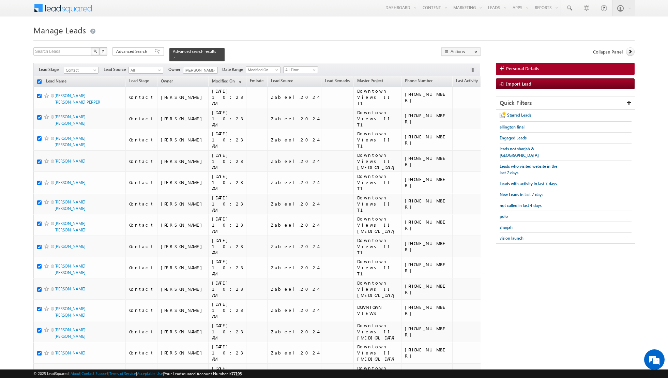
checkbox input "true"
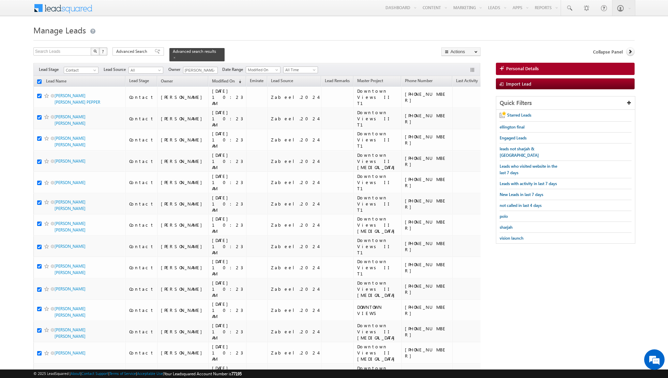
checkbox input "true"
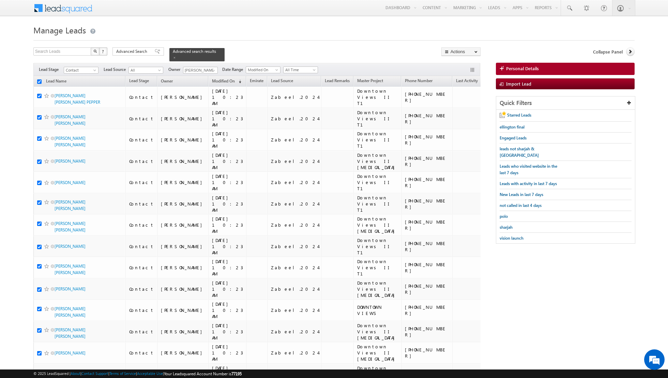
checkbox input "true"
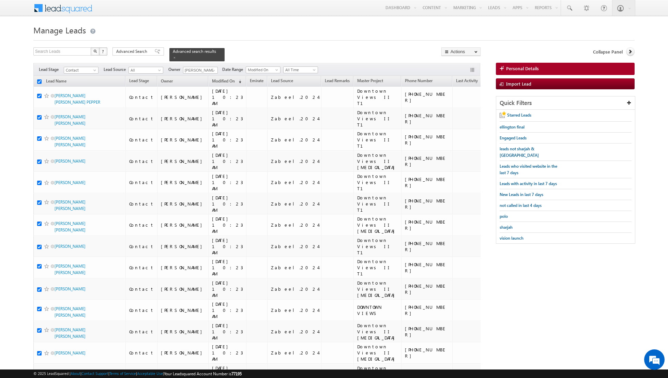
checkbox input "true"
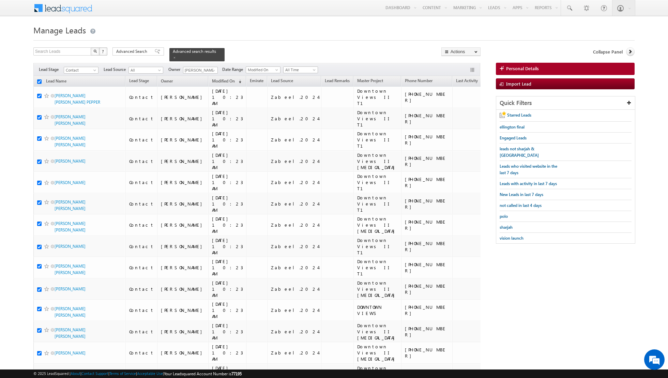
checkbox input "true"
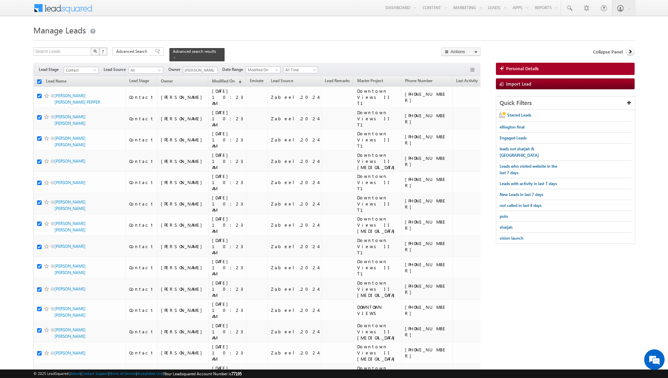
checkbox input "true"
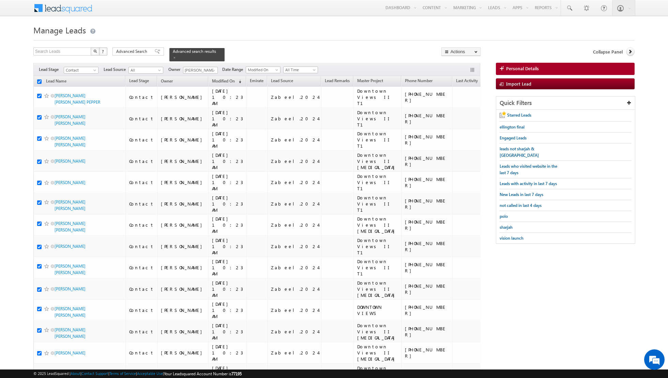
checkbox input "true"
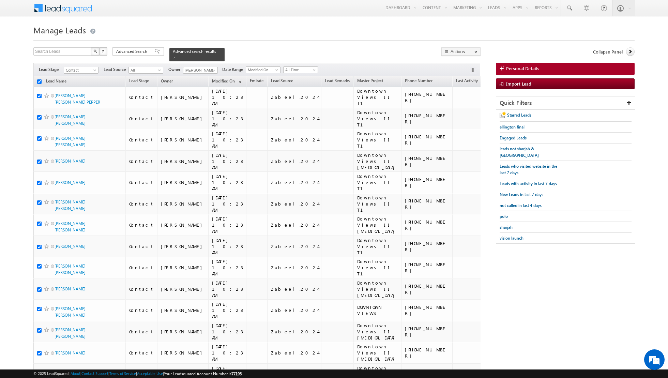
checkbox input "true"
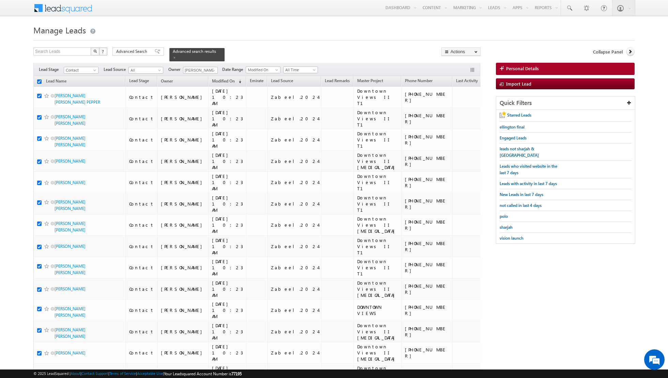
checkbox input "true"
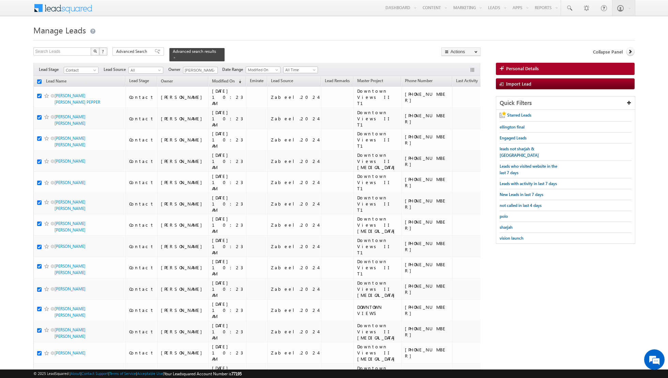
checkbox input "true"
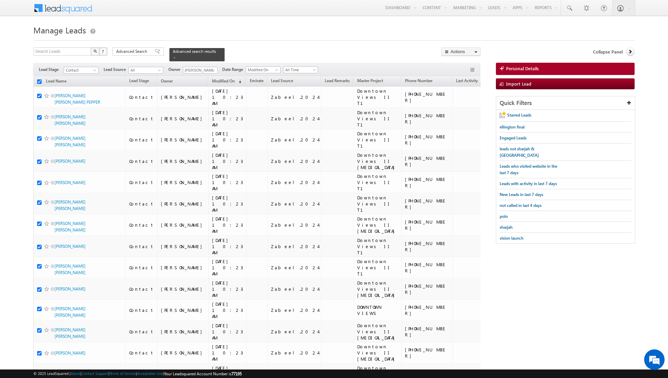
checkbox input "true"
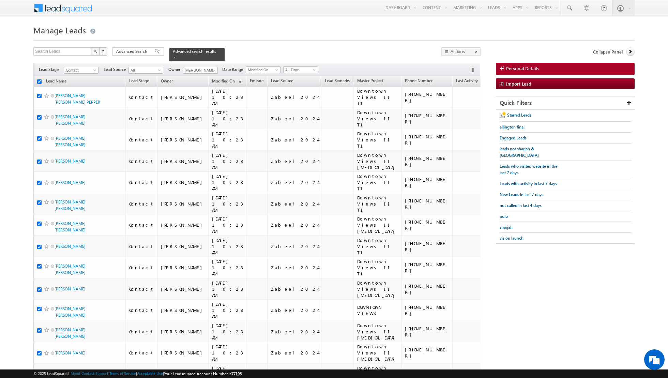
checkbox input "true"
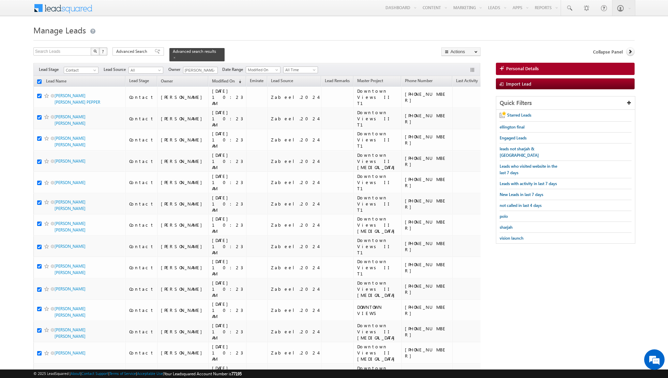
checkbox input "true"
click at [460, 109] on link "Change Owner" at bounding box center [461, 110] width 39 height 8
